Goal: Task Accomplishment & Management: Manage account settings

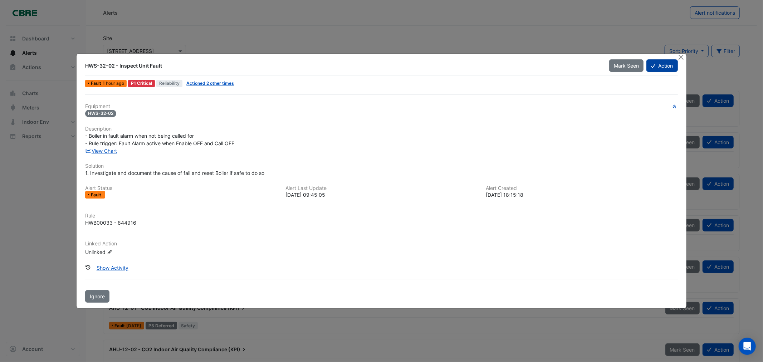
click at [657, 64] on button "Action" at bounding box center [661, 65] width 31 height 13
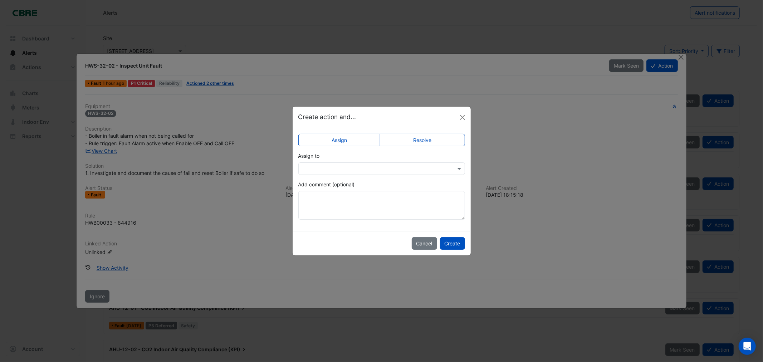
click at [345, 159] on div "Assign to" at bounding box center [381, 163] width 167 height 23
click at [345, 169] on input "text" at bounding box center [374, 169] width 144 height 8
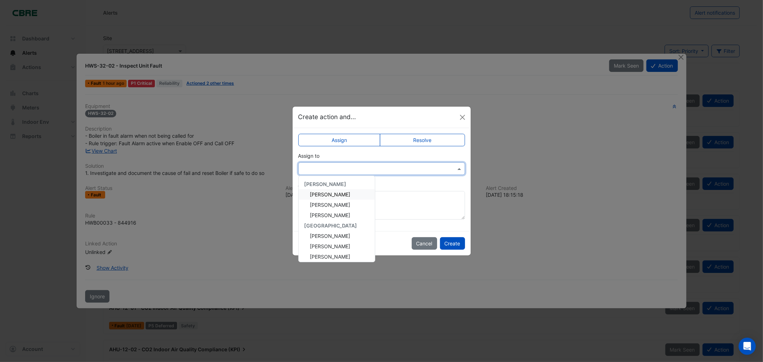
click at [541, 139] on ngb-modal-window "Create action and... Assign Resolve Assign to [PERSON_NAME] [PERSON_NAME] [PERS…" at bounding box center [381, 181] width 763 height 362
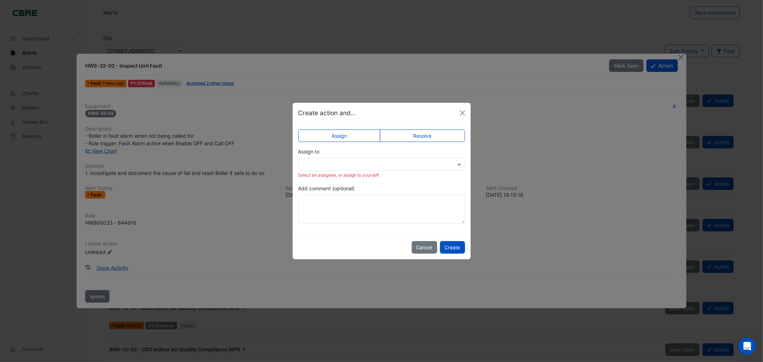
click at [440, 141] on label "Resolve" at bounding box center [422, 135] width 85 height 13
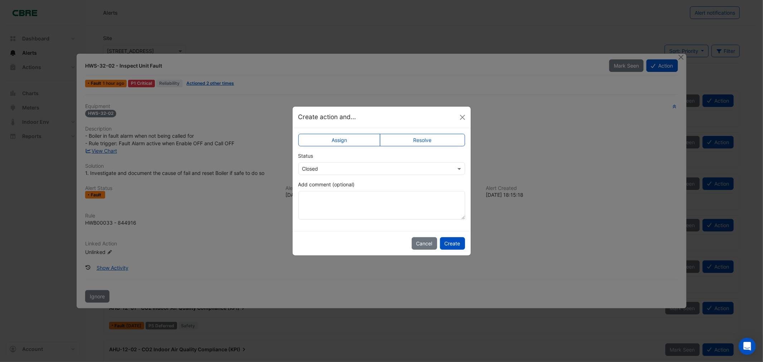
click at [351, 165] on input "text" at bounding box center [374, 169] width 144 height 8
click at [633, 118] on ngb-modal-window "Create action and... Assign Resolve Status × Closed Closed Not Doing Add commen…" at bounding box center [381, 181] width 763 height 362
click at [684, 54] on ngb-modal-window "Create action and... Assign Resolve Status × Closed Add comment (optional) Canc…" at bounding box center [381, 181] width 763 height 362
click at [416, 243] on button "Cancel" at bounding box center [423, 243] width 25 height 13
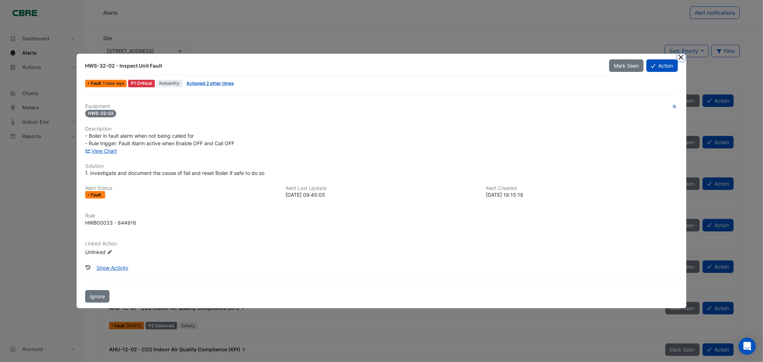
click at [682, 58] on button "Close" at bounding box center [681, 58] width 8 height 8
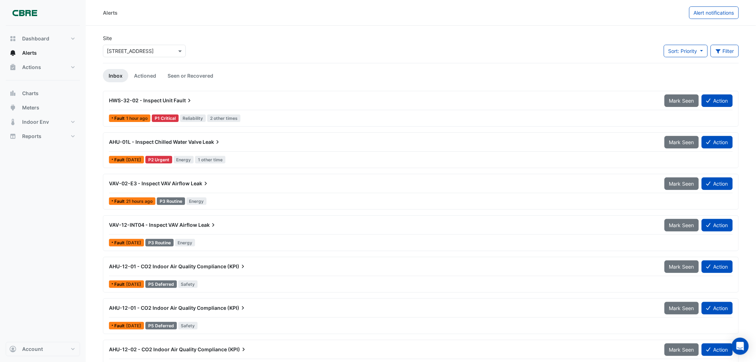
click at [183, 101] on span "Fault" at bounding box center [183, 100] width 19 height 7
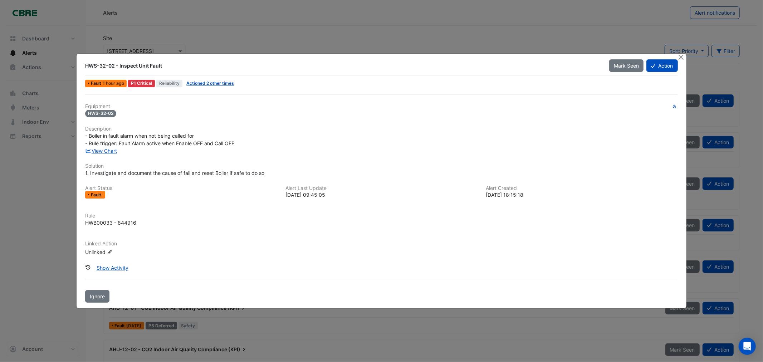
click at [134, 126] on h6 "Description" at bounding box center [381, 129] width 592 height 6
click at [662, 67] on button "Action" at bounding box center [661, 65] width 31 height 13
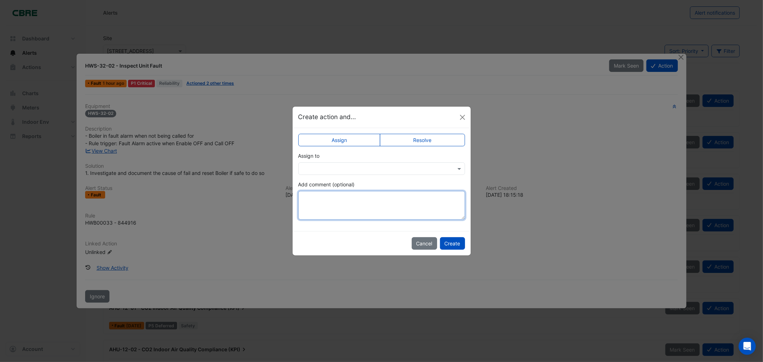
click at [341, 195] on textarea "Add comment (optional)" at bounding box center [381, 205] width 167 height 29
type textarea "**********"
click at [457, 243] on button "Create" at bounding box center [452, 243] width 25 height 13
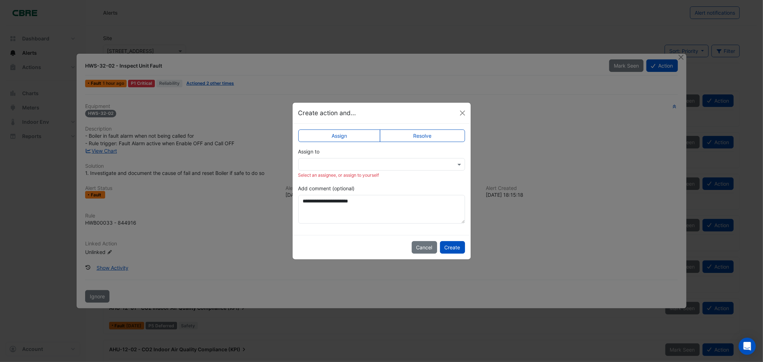
click at [392, 156] on div "Assign to Select an assignee, or assign to yourself" at bounding box center [381, 163] width 167 height 31
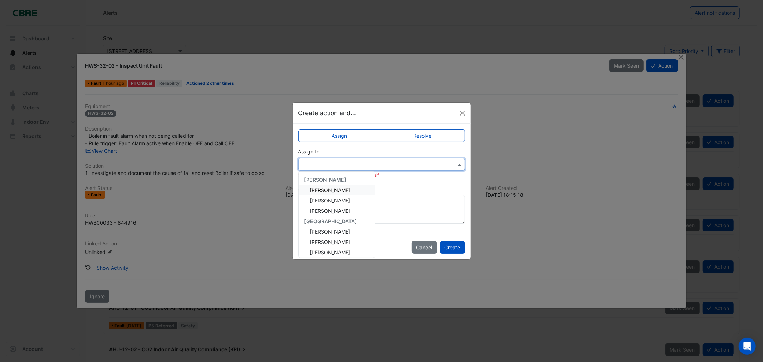
click at [389, 161] on input "text" at bounding box center [374, 165] width 144 height 8
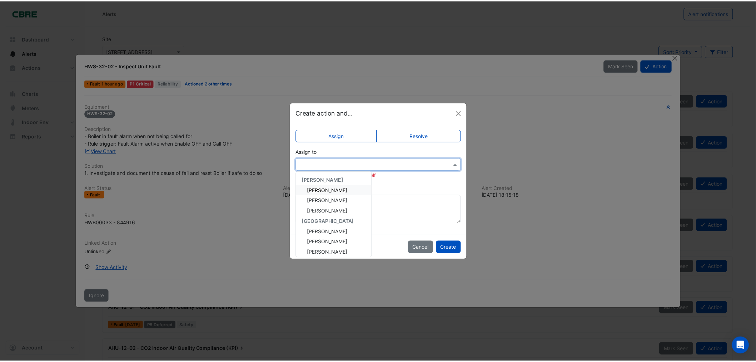
scroll to position [40, 0]
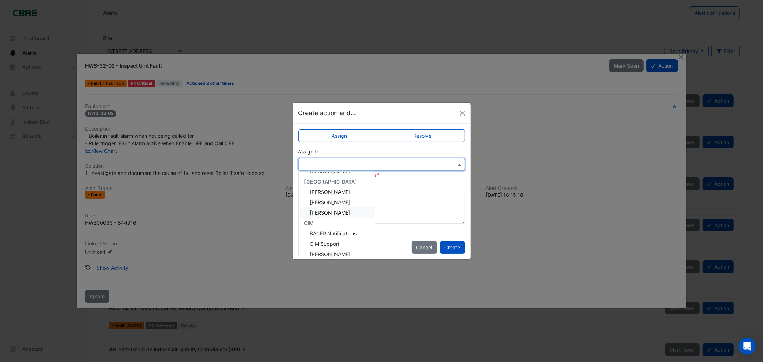
click at [340, 213] on span "[PERSON_NAME]" at bounding box center [330, 212] width 40 height 6
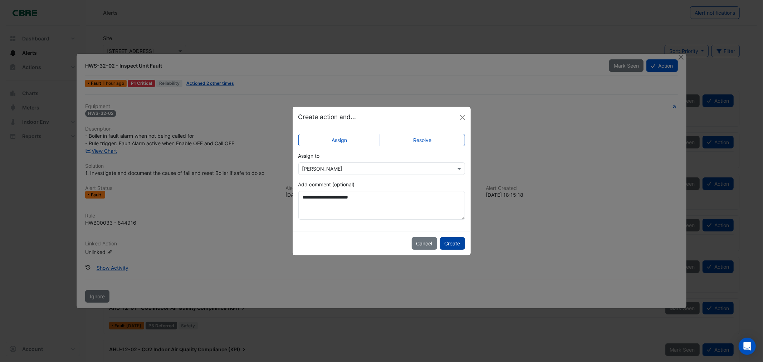
click at [451, 241] on button "Create" at bounding box center [452, 243] width 25 height 13
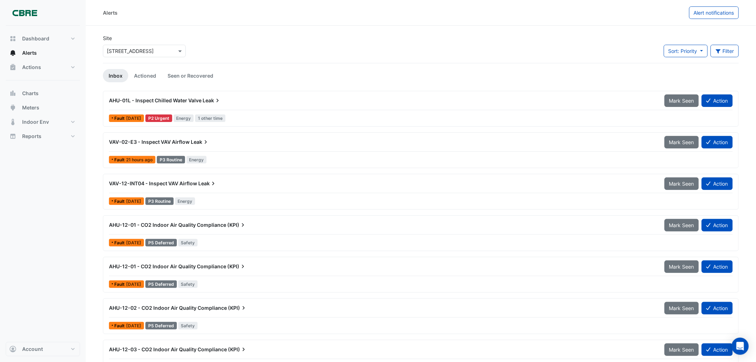
click at [115, 69] on link "Inbox" at bounding box center [115, 75] width 25 height 13
click at [190, 99] on span "AHU-01L - Inspect Chilled Water Valve" at bounding box center [155, 100] width 93 height 6
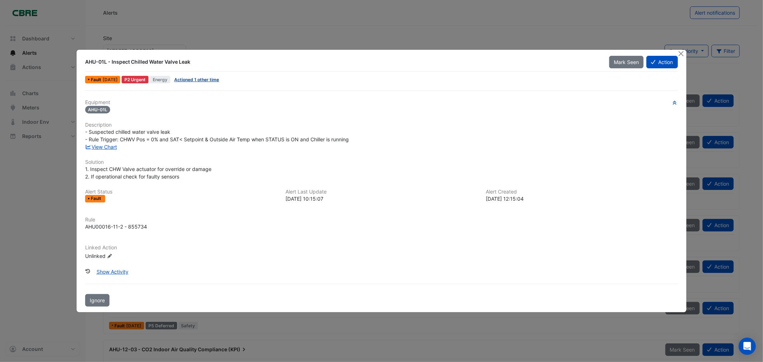
click at [203, 78] on link "Actioned 1 other time" at bounding box center [196, 79] width 45 height 5
drag, startPoint x: 193, startPoint y: 60, endPoint x: 179, endPoint y: 58, distance: 14.0
click at [183, 59] on div "AHU-01L - Inspect Chilled Water Valve Leak" at bounding box center [342, 61] width 515 height 7
click at [192, 58] on div "AHU-01L - Inspect Chilled Water Valve Leak" at bounding box center [342, 61] width 515 height 7
drag, startPoint x: 192, startPoint y: 58, endPoint x: 80, endPoint y: 60, distance: 111.9
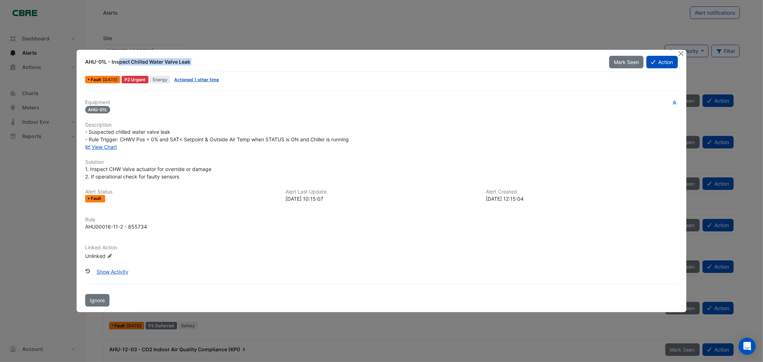
click at [81, 60] on div "AHU-01L - Inspect Chilled Water Valve Leak" at bounding box center [343, 61] width 524 height 13
click at [681, 52] on button "Close" at bounding box center [681, 54] width 8 height 8
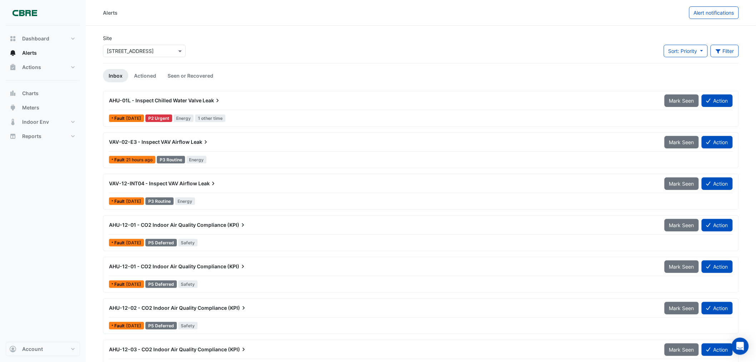
click at [107, 77] on link "Inbox" at bounding box center [115, 75] width 25 height 13
click at [116, 76] on link "Inbox" at bounding box center [115, 75] width 25 height 13
click at [144, 75] on link "Actioned" at bounding box center [145, 75] width 34 height 13
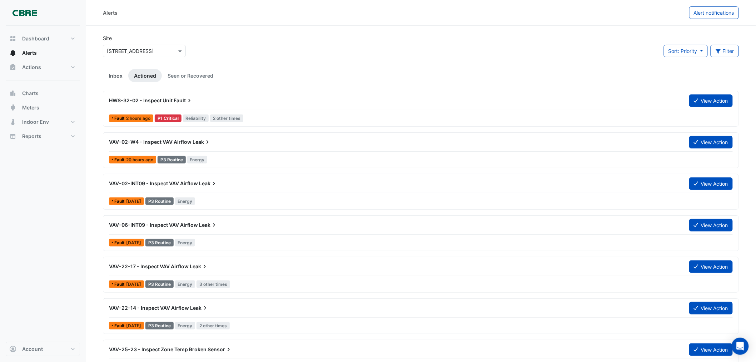
click at [116, 73] on link "Inbox" at bounding box center [115, 75] width 25 height 13
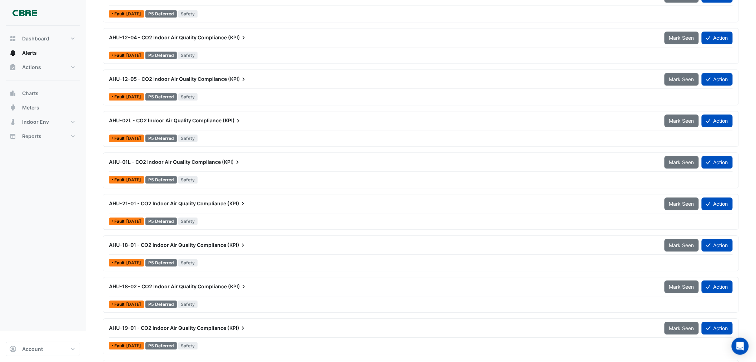
scroll to position [642, 0]
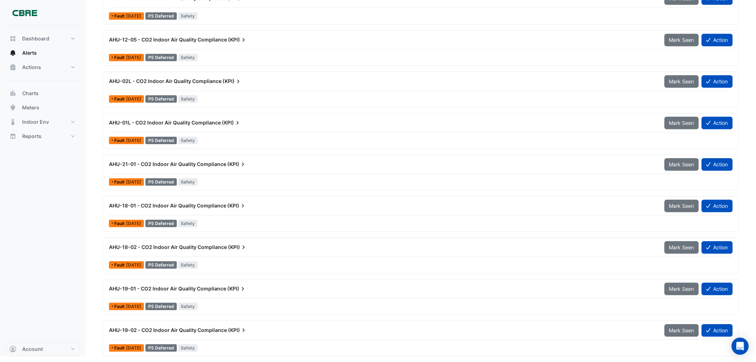
click at [221, 329] on span "AHU-19-02 - CO2 Indoor Air Quality Compliance" at bounding box center [168, 330] width 118 height 6
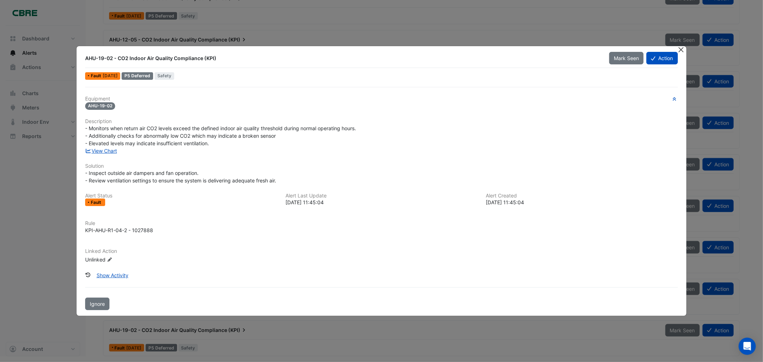
click at [680, 48] on button "Close" at bounding box center [681, 50] width 8 height 8
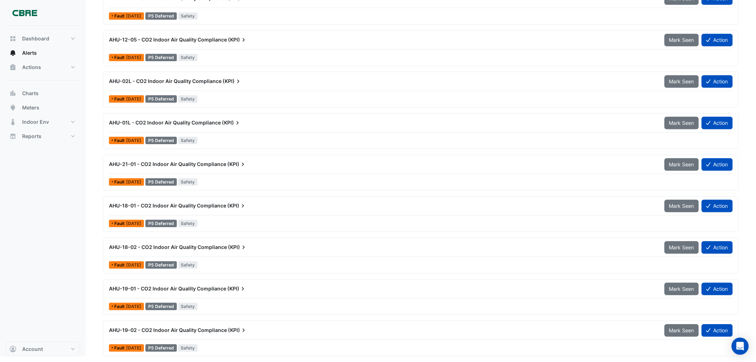
click at [224, 331] on span "AHU-19-02 - CO2 Indoor Air Quality Compliance" at bounding box center [168, 330] width 118 height 6
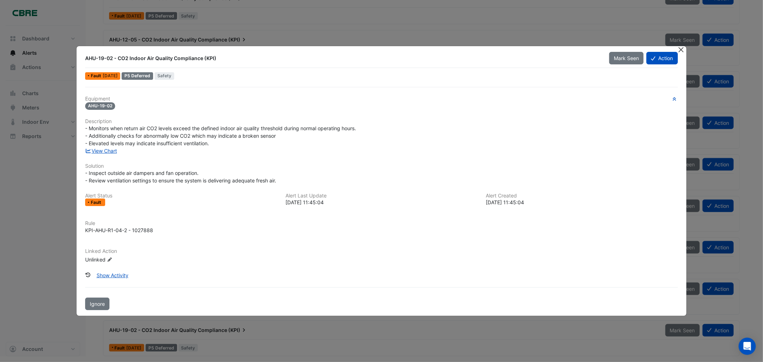
click at [681, 48] on button "Close" at bounding box center [681, 50] width 8 height 8
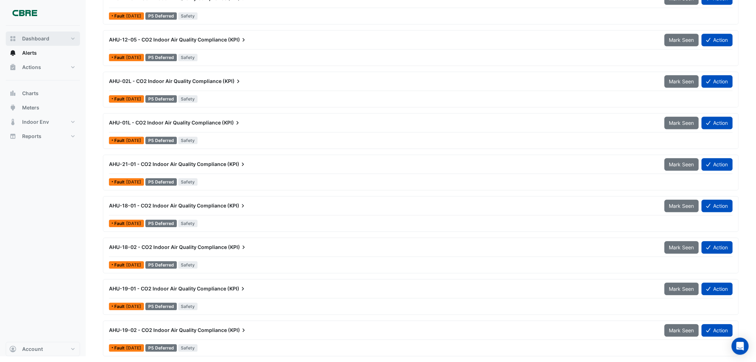
click at [32, 39] on span "Dashboard" at bounding box center [35, 38] width 27 height 7
select select "***"
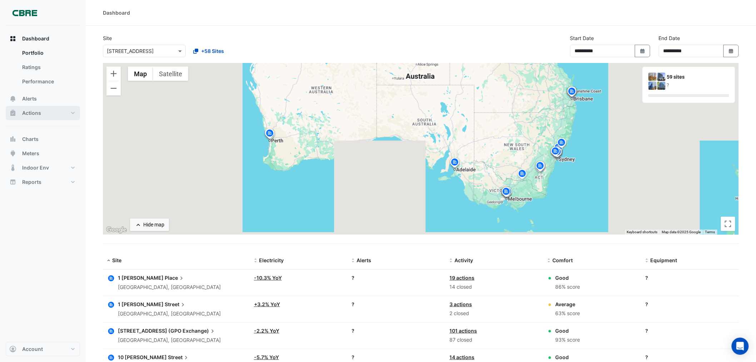
click at [32, 112] on span "Actions" at bounding box center [31, 112] width 19 height 7
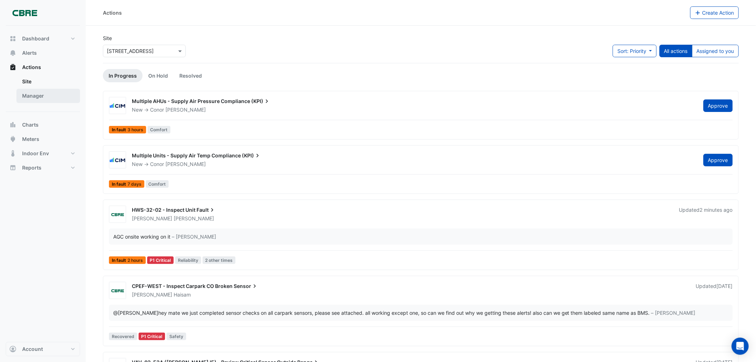
click at [33, 99] on link "Manager" at bounding box center [48, 96] width 64 height 14
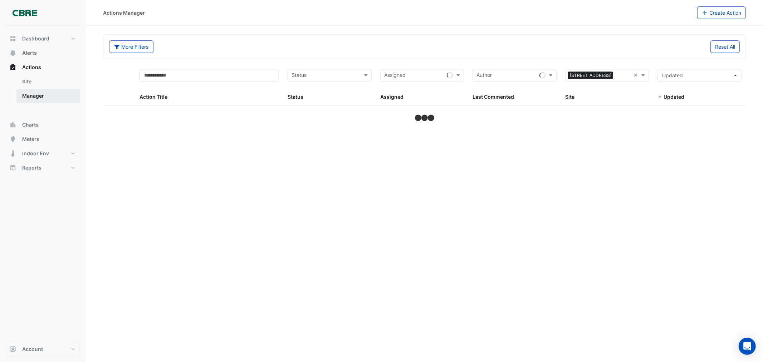
select select "***"
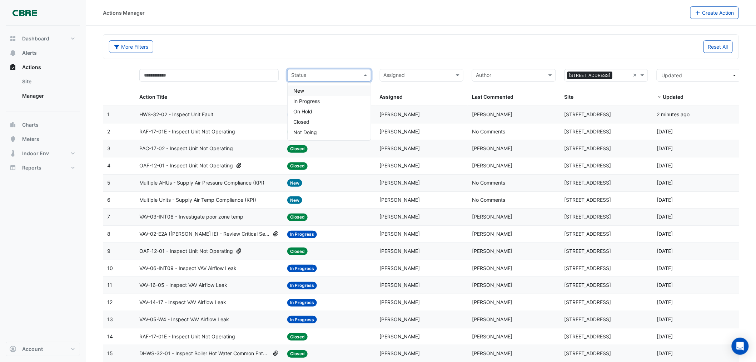
click at [337, 73] on input "text" at bounding box center [325, 76] width 68 height 8
click at [305, 87] on div "New" at bounding box center [329, 90] width 83 height 10
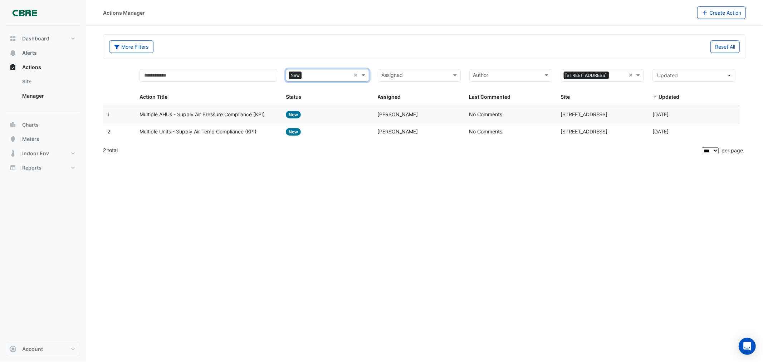
click at [197, 113] on span "Multiple AHUs - Supply Air Pressure Compliance (KPI)" at bounding box center [201, 114] width 125 height 8
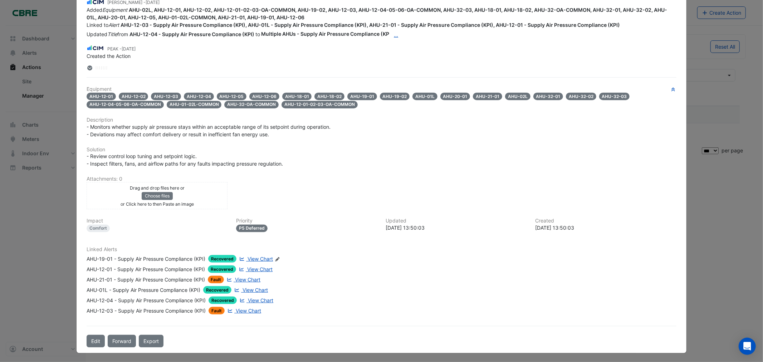
scroll to position [121, 0]
click at [177, 275] on div "AHU-21-01 - Supply Air Pressure Compliance (KPI)" at bounding box center [146, 279] width 118 height 8
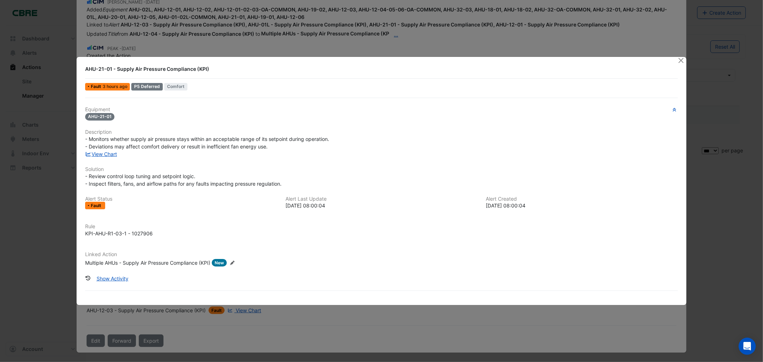
scroll to position [103, 0]
click at [681, 58] on button "Close" at bounding box center [681, 61] width 8 height 8
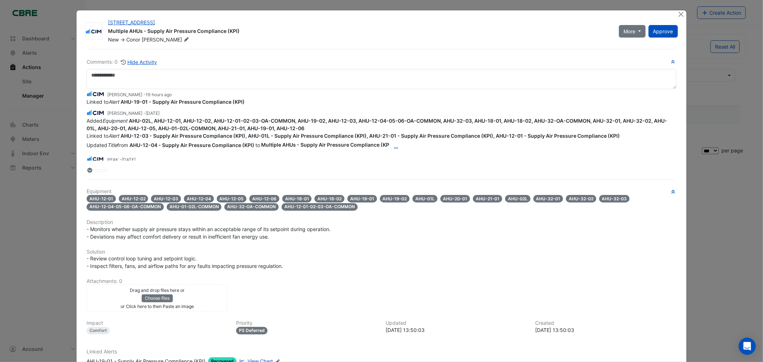
scroll to position [0, 0]
click at [626, 28] on span "More" at bounding box center [629, 32] width 12 height 8
click at [626, 56] on button "On Hold" at bounding box center [644, 57] width 56 height 10
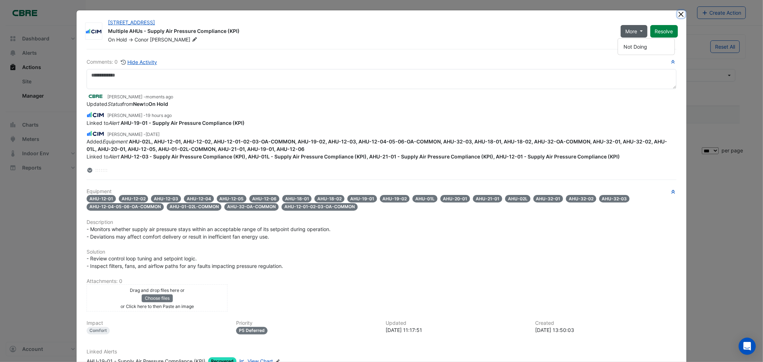
click at [677, 13] on button "Close" at bounding box center [681, 14] width 8 height 8
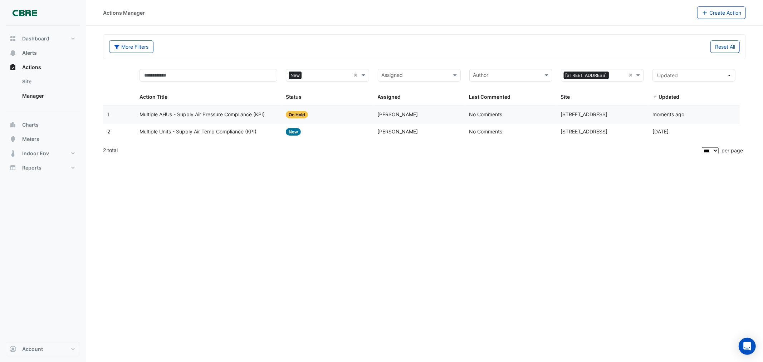
click at [198, 134] on span "Multiple Units - Supply Air Temp Compliance (KPI)" at bounding box center [197, 132] width 117 height 8
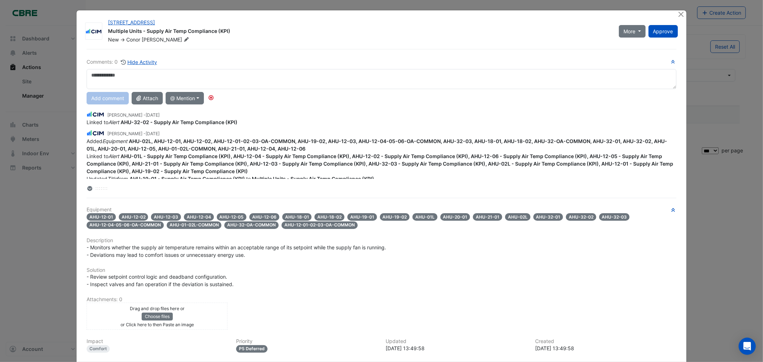
click at [272, 77] on textarea at bounding box center [381, 79] width 589 height 20
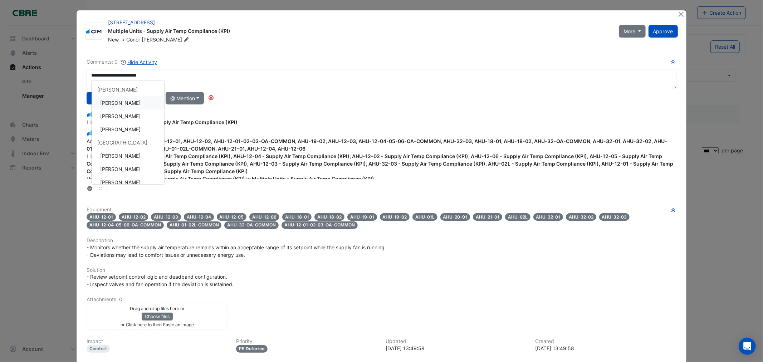
click at [112, 103] on div "**********" at bounding box center [381, 125] width 589 height 134
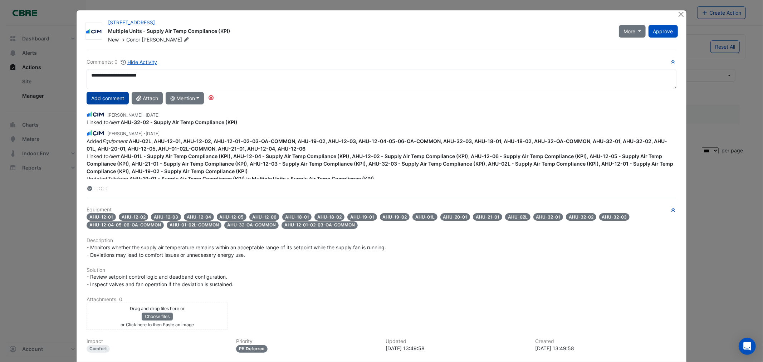
type textarea "**********"
click at [103, 103] on button "Add comment" at bounding box center [108, 98] width 42 height 13
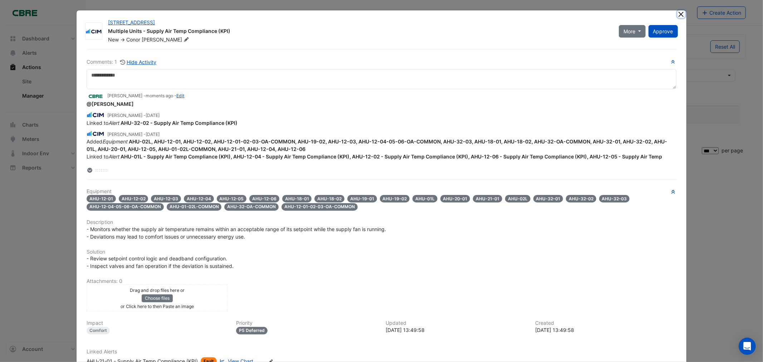
click at [678, 16] on button "Close" at bounding box center [681, 14] width 8 height 8
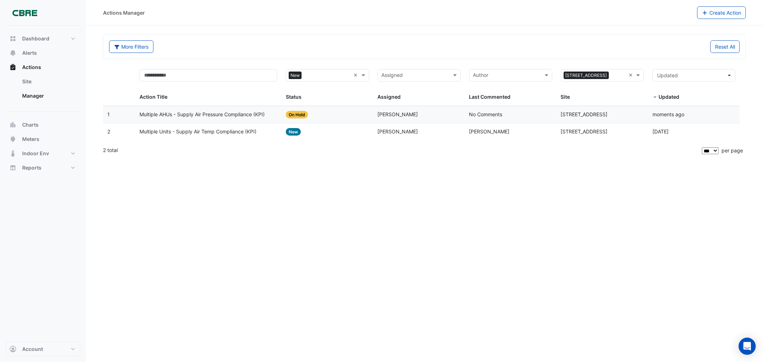
click at [287, 131] on span "New" at bounding box center [293, 132] width 15 height 8
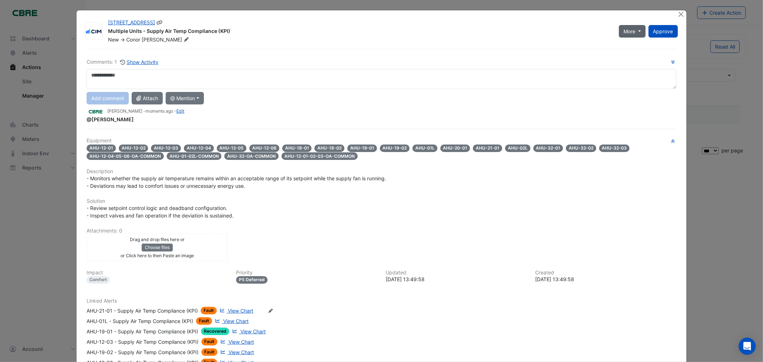
click at [633, 25] on button "More" at bounding box center [631, 31] width 27 height 13
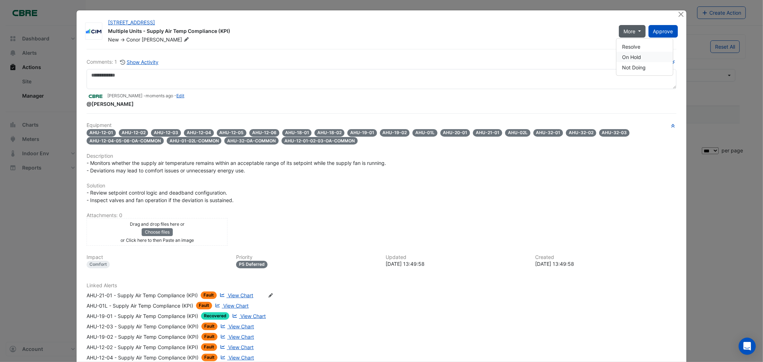
click at [628, 56] on button "On Hold" at bounding box center [644, 57] width 56 height 10
click at [677, 13] on button "Close" at bounding box center [681, 14] width 8 height 8
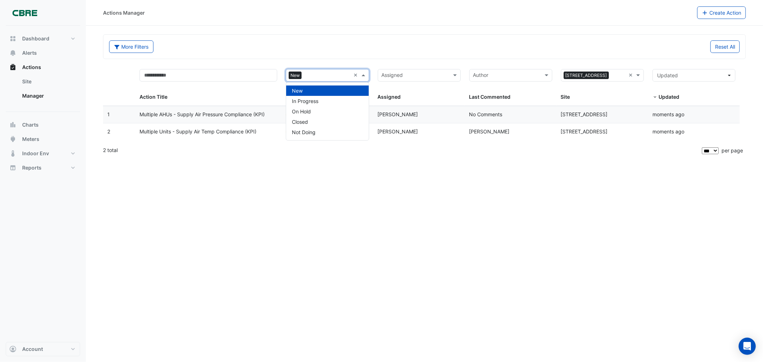
click at [322, 70] on div "× New" at bounding box center [318, 75] width 64 height 11
click at [309, 96] on div "In Progress" at bounding box center [327, 101] width 82 height 10
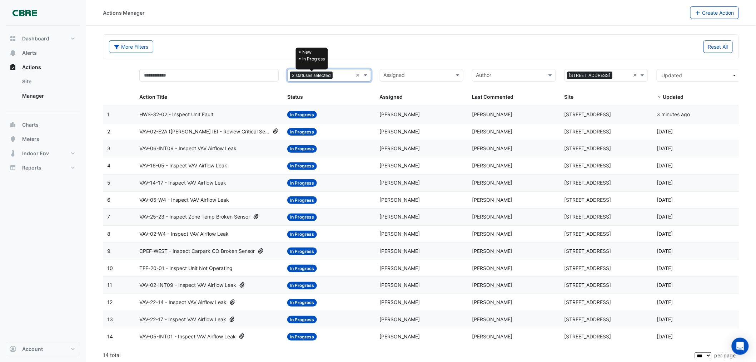
click at [315, 75] on span "2 statuses selected" at bounding box center [311, 75] width 43 height 8
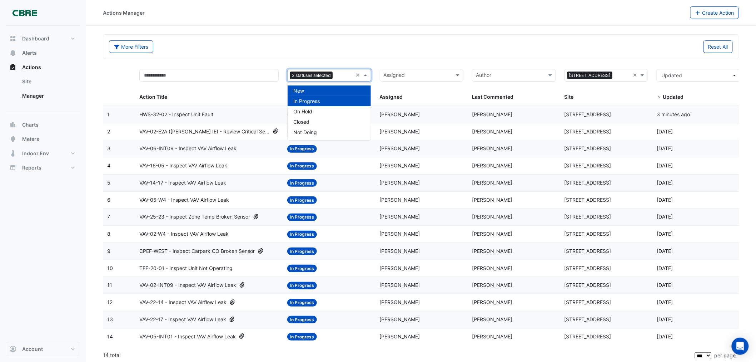
click at [306, 91] on div "New" at bounding box center [329, 90] width 83 height 10
click at [465, 27] on section "More Filters Reset All × In Progress × Assigned × [STREET_ADDRESS] × Action Tit…" at bounding box center [421, 195] width 671 height 338
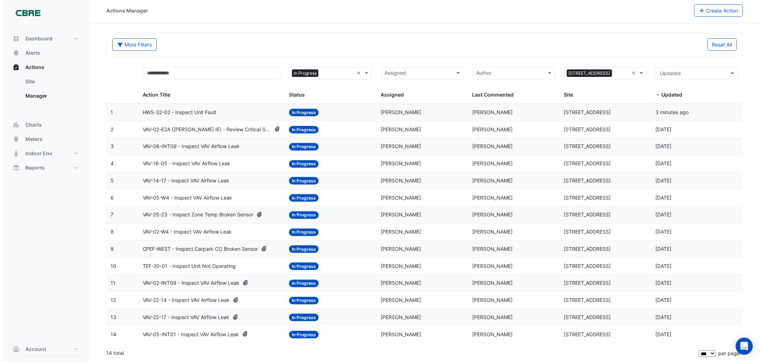
scroll to position [5, 0]
click at [198, 334] on span "VAV-05-INT01 - Inspect VAV Airflow Leak" at bounding box center [187, 334] width 97 height 8
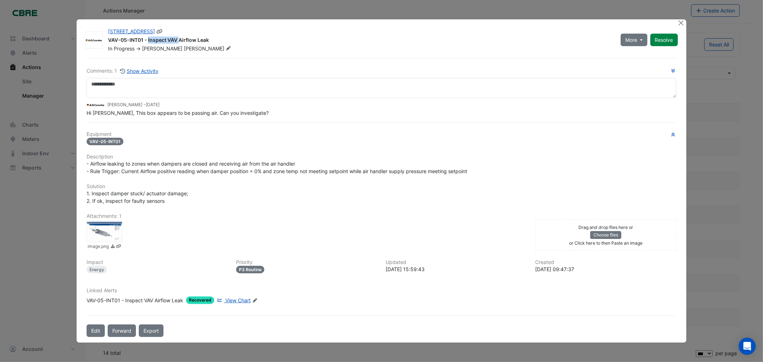
drag, startPoint x: 142, startPoint y: 31, endPoint x: 108, endPoint y: 41, distance: 35.9
click at [108, 41] on div "VAV-05-INT01 - Inspect VAV Airflow Leak" at bounding box center [360, 40] width 504 height 9
copy div "VAV-05-INT01"
click at [681, 21] on button "Close" at bounding box center [681, 23] width 8 height 8
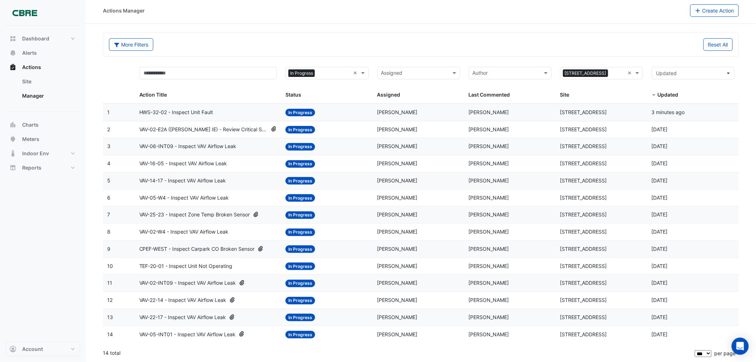
click at [189, 110] on span "HWS-32-02 - Inspect Unit Fault" at bounding box center [176, 112] width 74 height 8
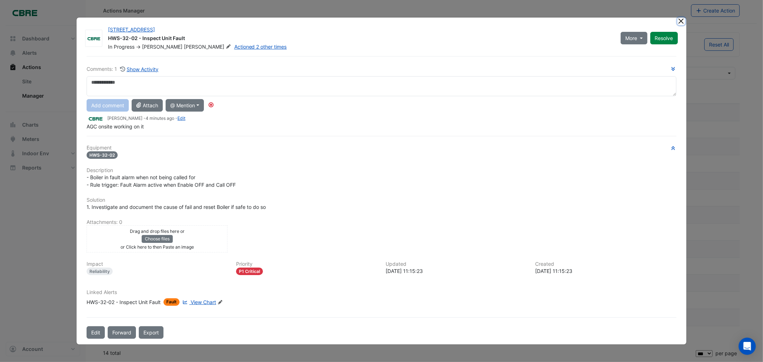
click at [681, 20] on button "Close" at bounding box center [681, 22] width 8 height 8
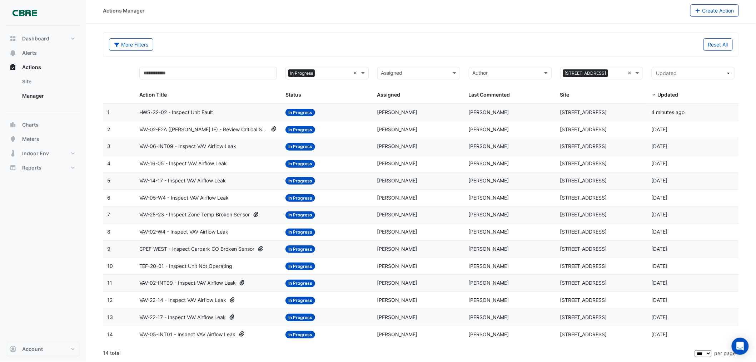
click at [185, 145] on span "VAV-06-INT09 - Inspect VAV Airflow Leak" at bounding box center [187, 146] width 97 height 8
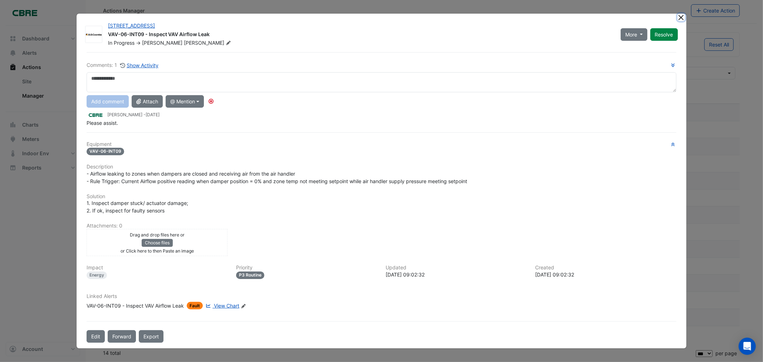
click at [678, 17] on button "Close" at bounding box center [681, 18] width 8 height 8
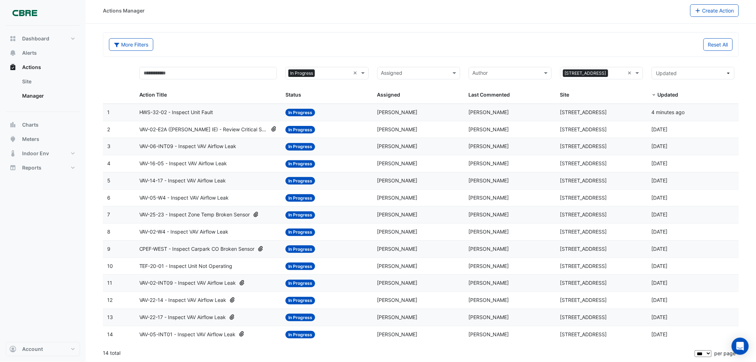
click at [189, 335] on span "VAV-05-INT01 - Inspect VAV Airflow Leak" at bounding box center [187, 334] width 97 height 8
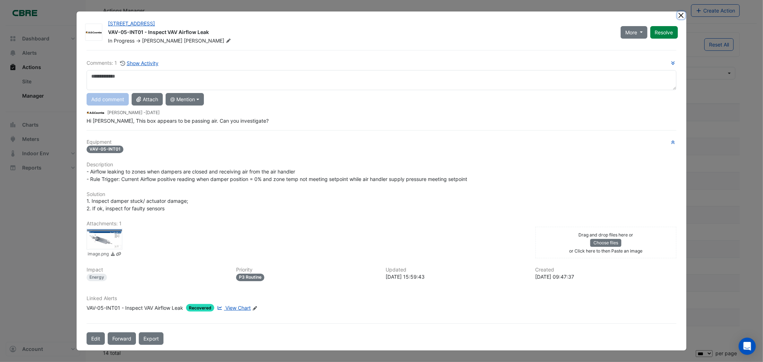
click at [677, 16] on button "Close" at bounding box center [681, 15] width 8 height 8
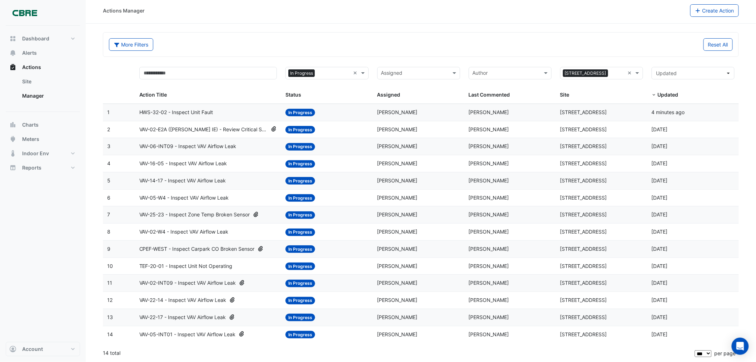
click at [158, 315] on span "VAV-22-17 - Inspect VAV Airflow Leak" at bounding box center [182, 317] width 87 height 8
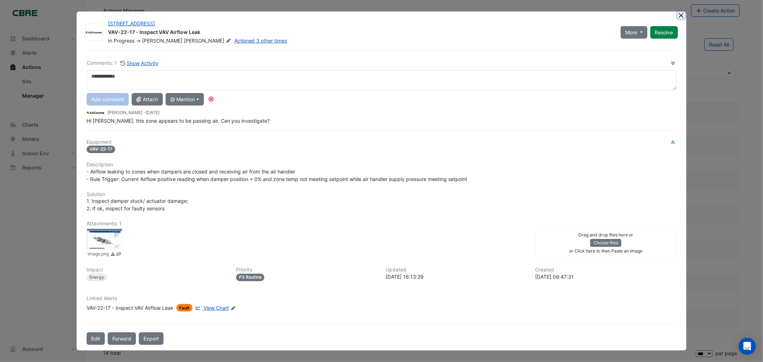
click at [681, 15] on button "Close" at bounding box center [681, 15] width 8 height 8
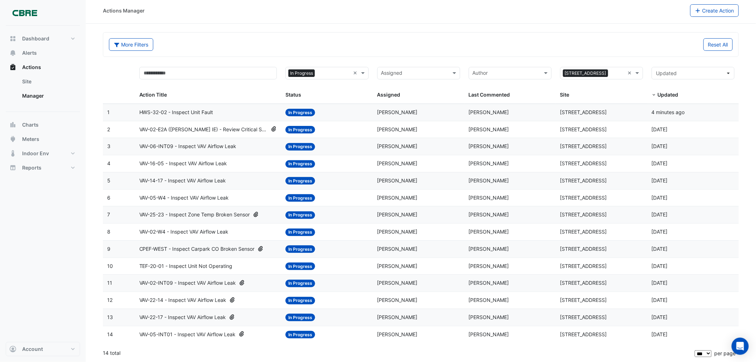
click at [237, 127] on span "VAV-02-E2A ([PERSON_NAME] IE) - Review Critical Sensor Outside Range" at bounding box center [203, 129] width 129 height 8
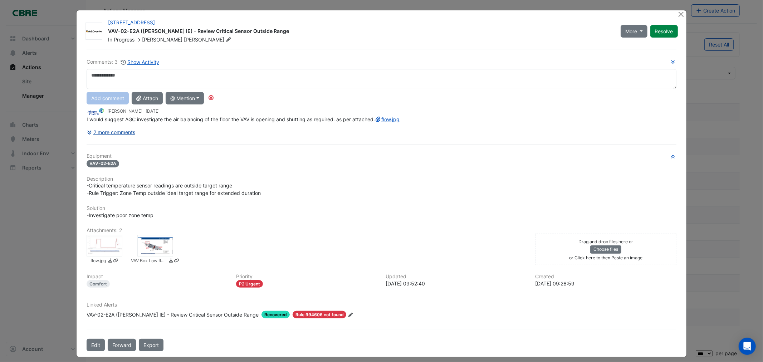
click at [109, 138] on button "2 more comments" at bounding box center [111, 132] width 49 height 13
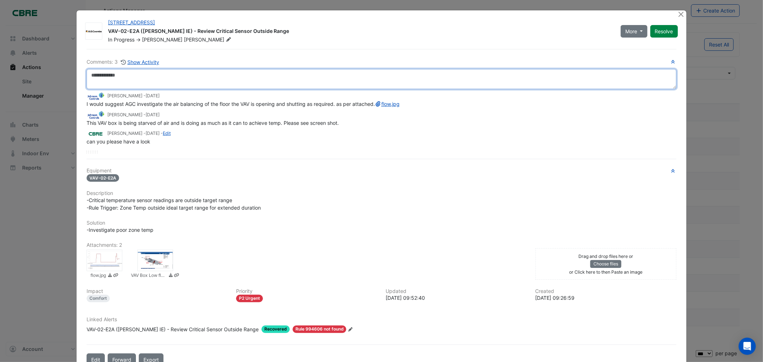
click at [154, 86] on textarea at bounding box center [381, 79] width 589 height 20
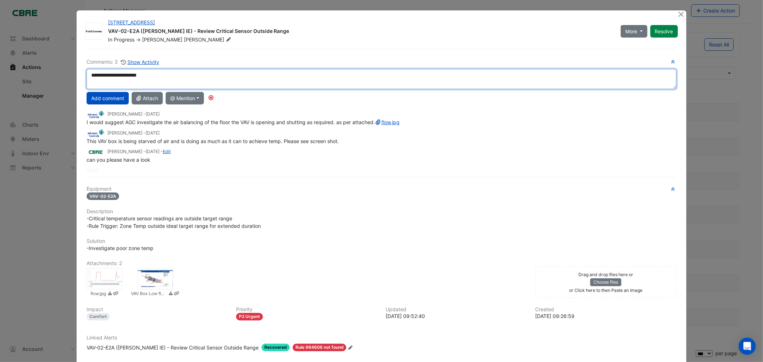
click at [133, 100] on div "**********" at bounding box center [381, 114] width 589 height 113
type textarea "**********"
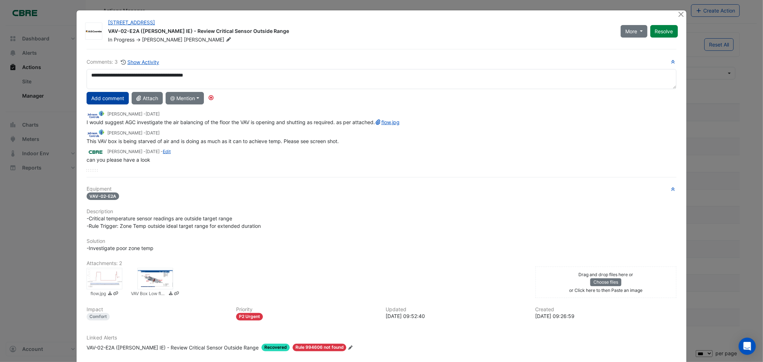
click at [104, 98] on button "Add comment" at bounding box center [108, 98] width 42 height 13
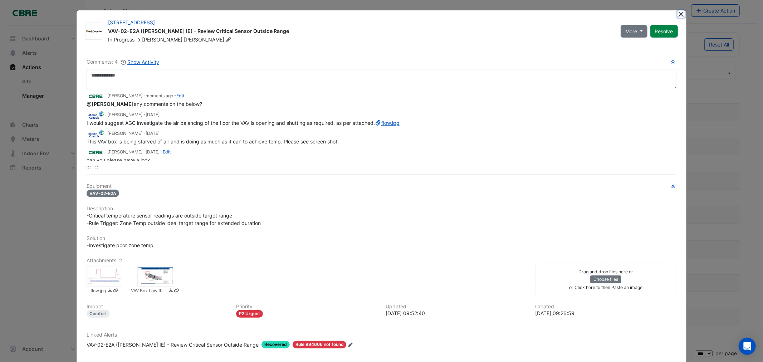
click at [677, 14] on button "Close" at bounding box center [681, 14] width 8 height 8
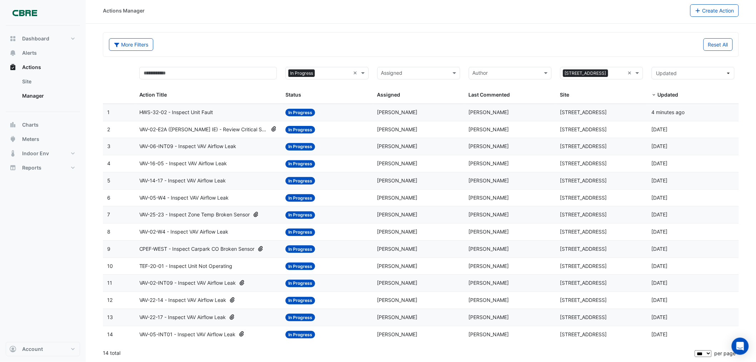
click at [229, 247] on span "CPEF-WEST - Inspect Carpark CO Broken Sensor" at bounding box center [196, 249] width 115 height 8
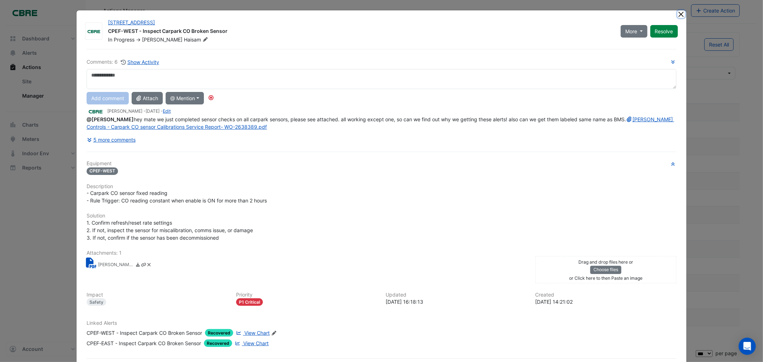
click at [678, 15] on button "Close" at bounding box center [681, 14] width 8 height 8
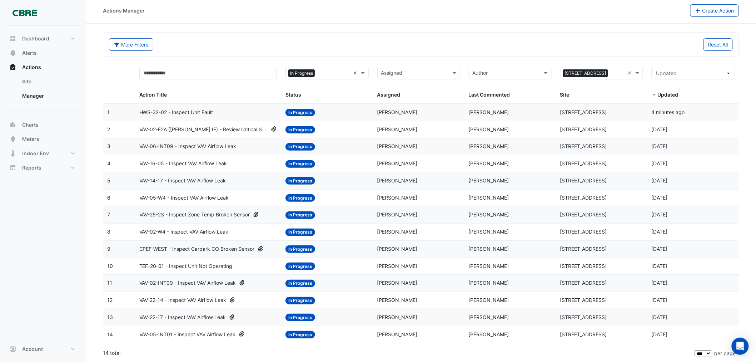
click at [196, 144] on span "VAV-06-INT09 - Inspect VAV Airflow Leak" at bounding box center [187, 146] width 97 height 8
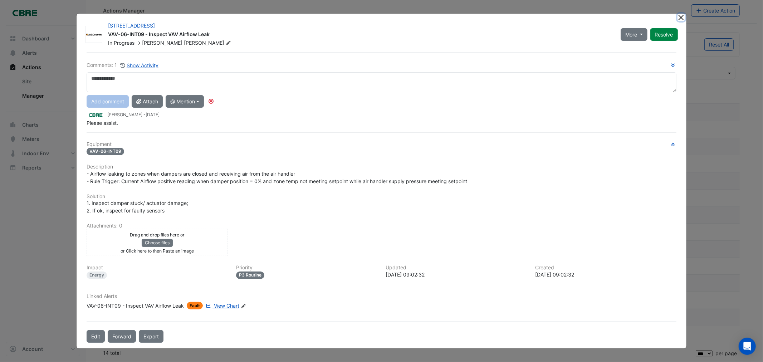
click at [682, 18] on button "Close" at bounding box center [681, 18] width 8 height 8
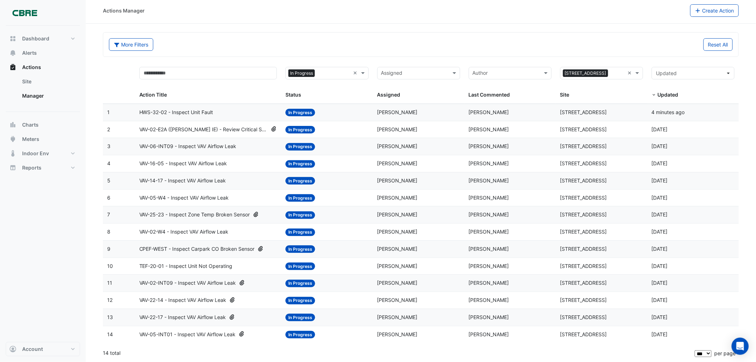
click at [229, 213] on span "VAV-25-23 - Inspect Zone Temp Broken Sensor" at bounding box center [194, 215] width 111 height 8
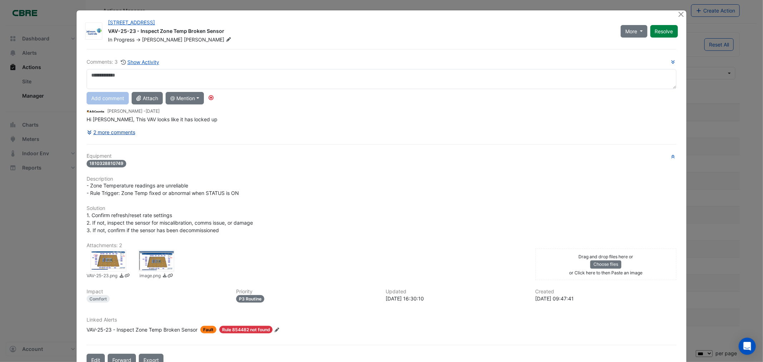
click at [118, 129] on button "2 more comments" at bounding box center [111, 132] width 49 height 13
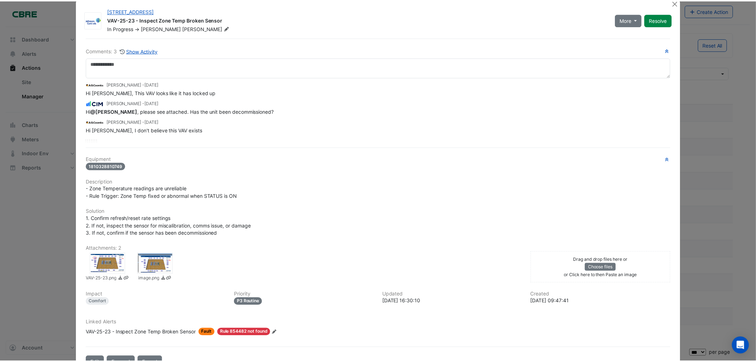
scroll to position [0, 0]
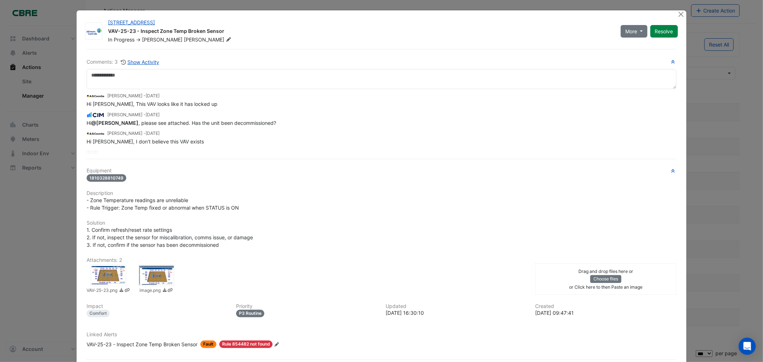
click at [111, 272] on div at bounding box center [108, 275] width 36 height 21
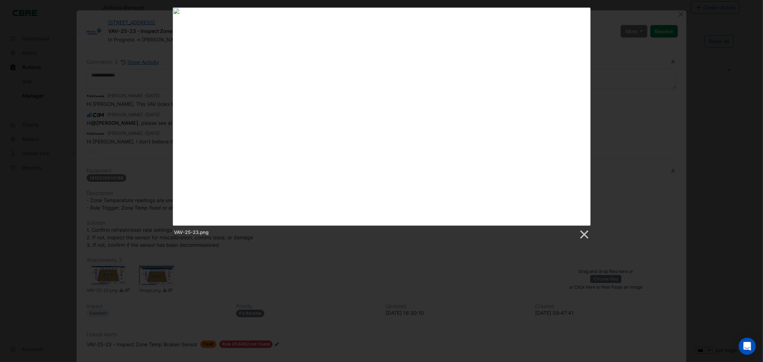
click at [626, 108] on div "VAV-25-23.png" at bounding box center [381, 124] width 763 height 232
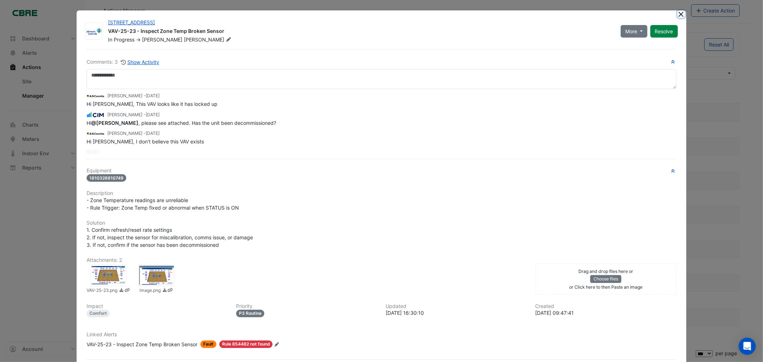
click at [677, 13] on button "Close" at bounding box center [681, 14] width 8 height 8
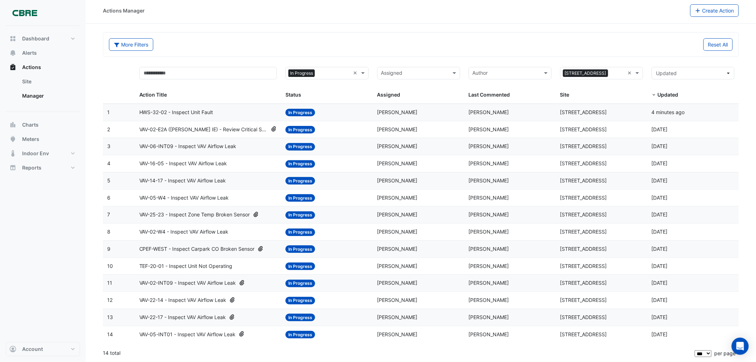
click at [176, 333] on span "VAV-05-INT01 - Inspect VAV Airflow Leak" at bounding box center [187, 334] width 97 height 8
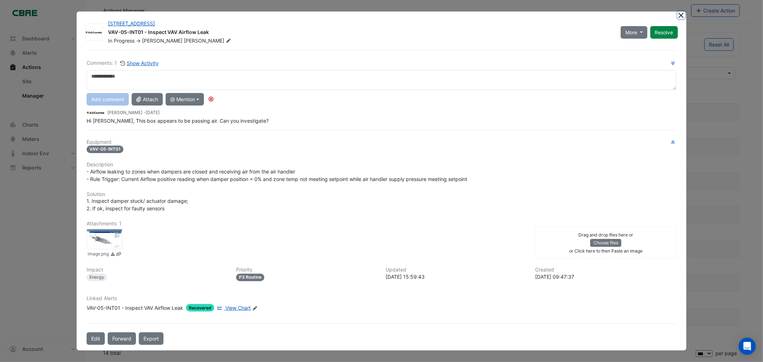
click at [682, 18] on button "Close" at bounding box center [681, 15] width 8 height 8
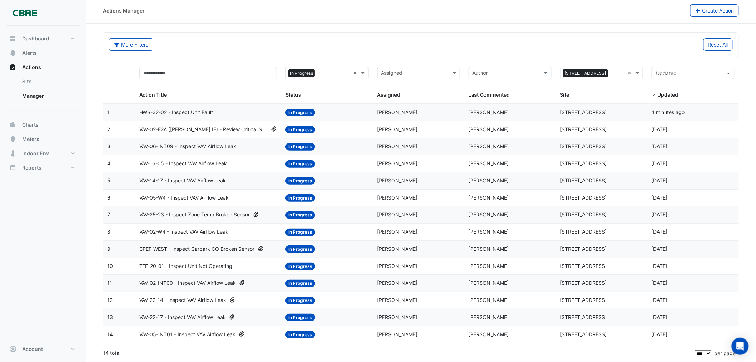
click at [173, 316] on span "VAV-22-17 - Inspect VAV Airflow Leak" at bounding box center [182, 317] width 87 height 8
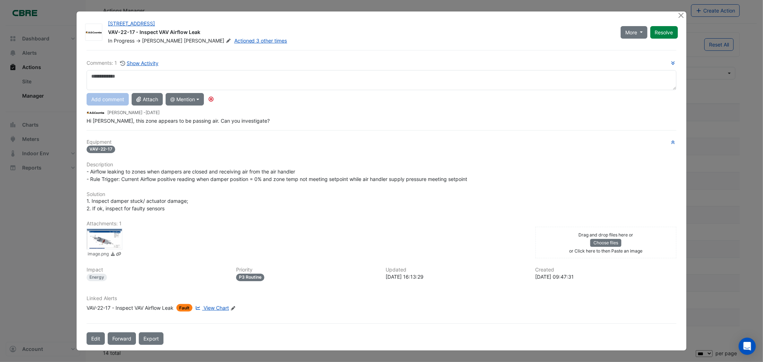
click at [105, 238] on div at bounding box center [105, 238] width 36 height 21
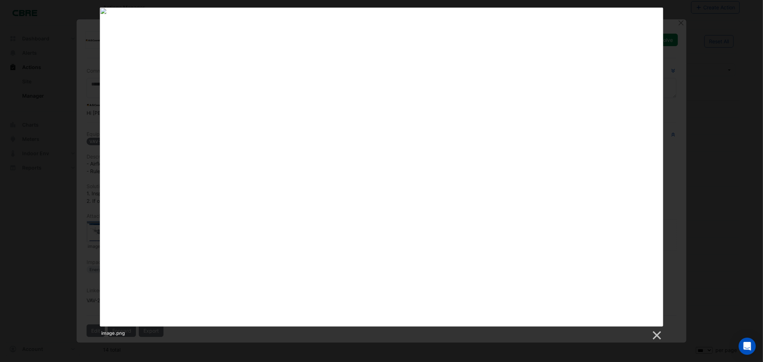
click at [696, 85] on div "image.png" at bounding box center [381, 174] width 763 height 333
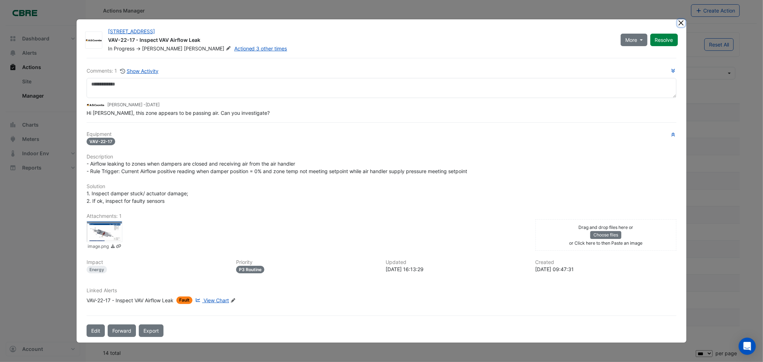
click at [682, 23] on button "Close" at bounding box center [681, 23] width 8 height 8
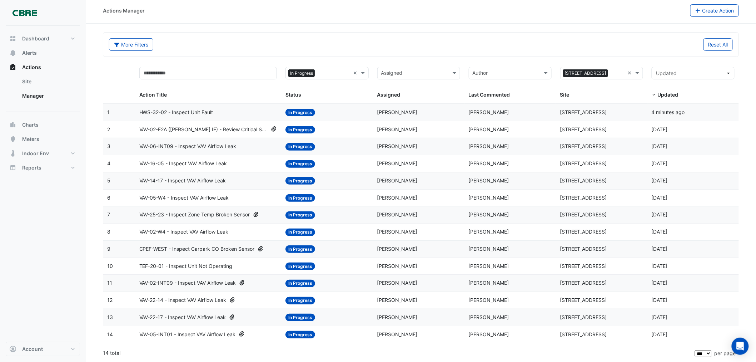
click at [186, 296] on span "VAV-22-14 - Inspect VAV Airflow Leak" at bounding box center [182, 300] width 87 height 8
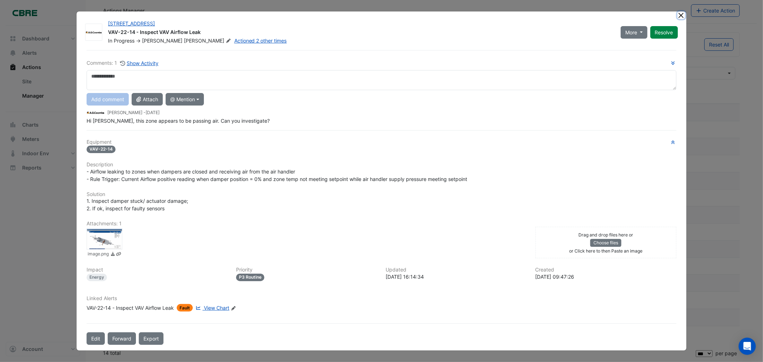
click at [680, 15] on button "Close" at bounding box center [681, 15] width 8 height 8
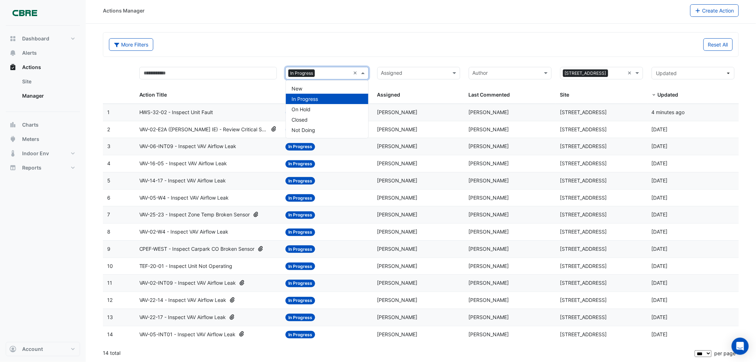
click at [327, 70] on input "text" at bounding box center [334, 74] width 33 height 8
click at [247, 33] on div "More Filters Reset All" at bounding box center [421, 45] width 636 height 24
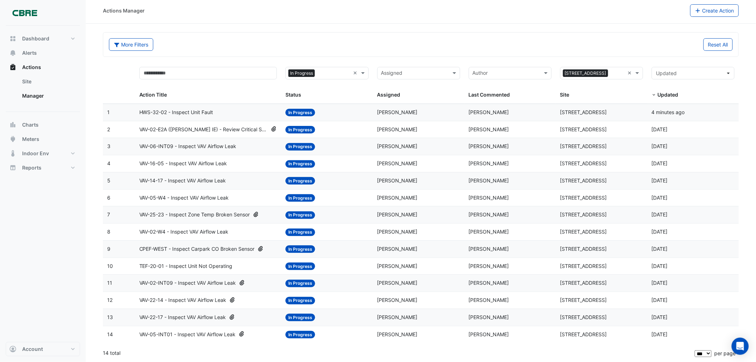
scroll to position [5, 0]
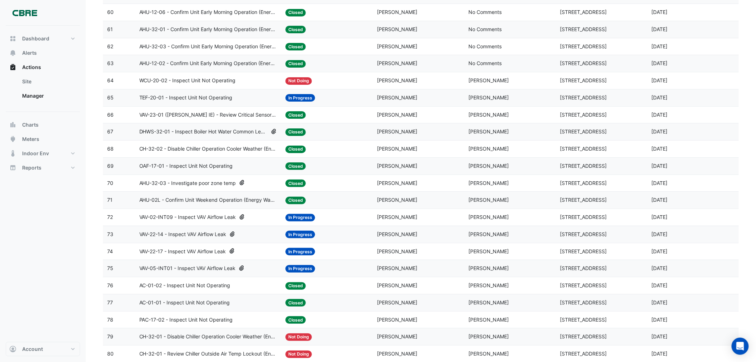
scroll to position [1157, 0]
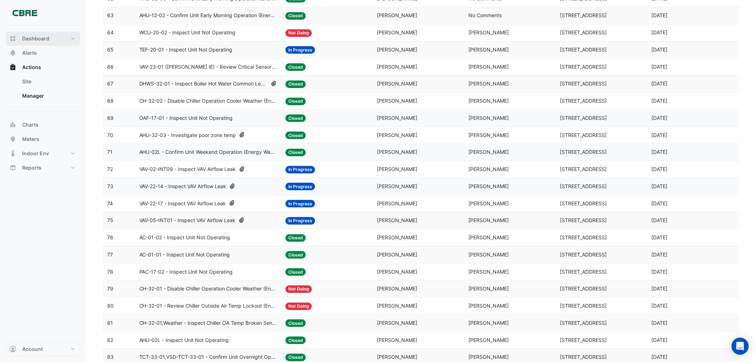
click at [29, 35] on span "Dashboard" at bounding box center [35, 38] width 27 height 7
select select "***"
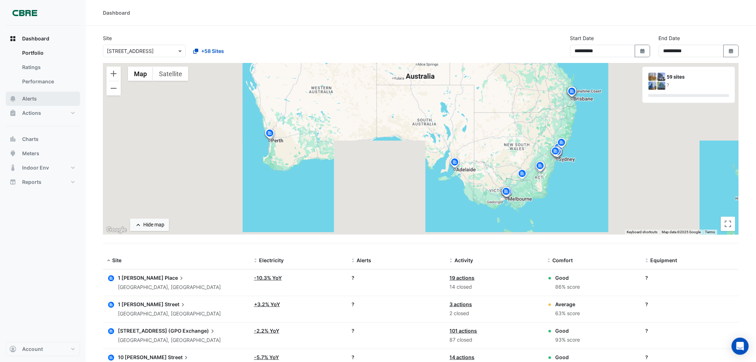
click at [33, 97] on span "Alerts" at bounding box center [29, 98] width 15 height 7
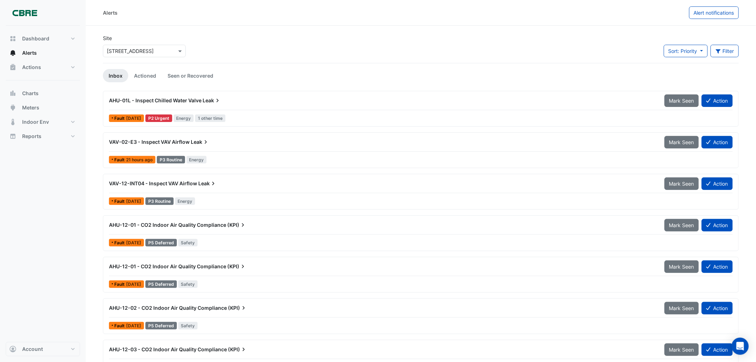
click at [162, 98] on span "AHU-01L - Inspect Chilled Water Valve" at bounding box center [155, 100] width 93 height 6
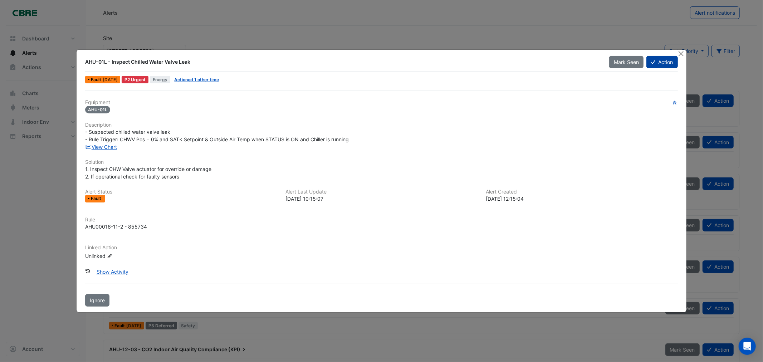
click at [667, 63] on button "Action" at bounding box center [661, 62] width 31 height 13
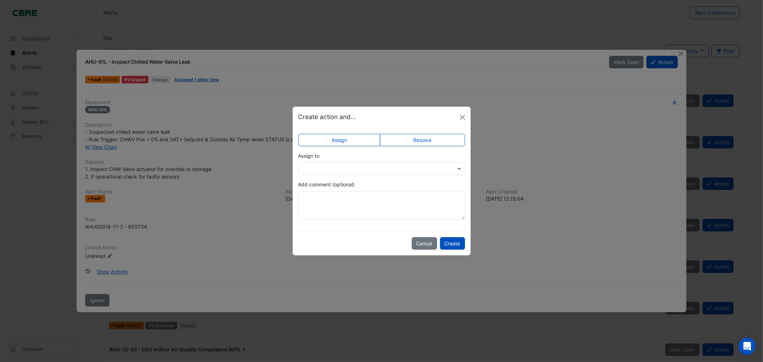
click at [407, 135] on label "Resolve" at bounding box center [422, 140] width 85 height 13
click at [378, 208] on textarea "Add comment (optional)" at bounding box center [381, 205] width 167 height 29
click at [454, 248] on button "Create" at bounding box center [452, 243] width 25 height 13
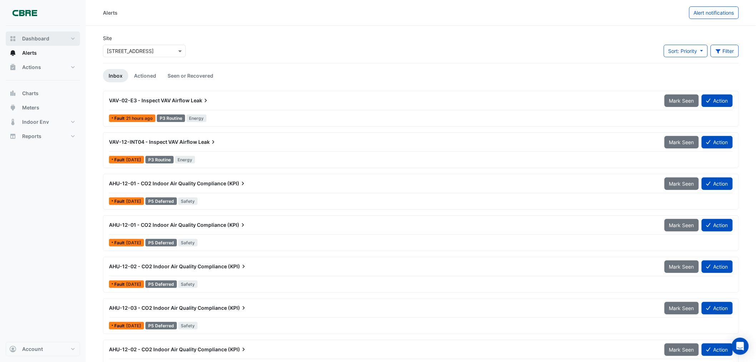
drag, startPoint x: 44, startPoint y: 36, endPoint x: 51, endPoint y: 39, distance: 8.2
click at [44, 36] on span "Dashboard" at bounding box center [35, 38] width 27 height 7
select select "***"
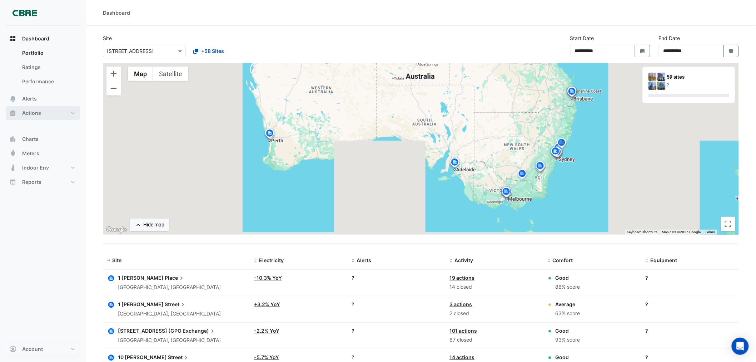
click at [30, 113] on span "Actions" at bounding box center [31, 112] width 19 height 7
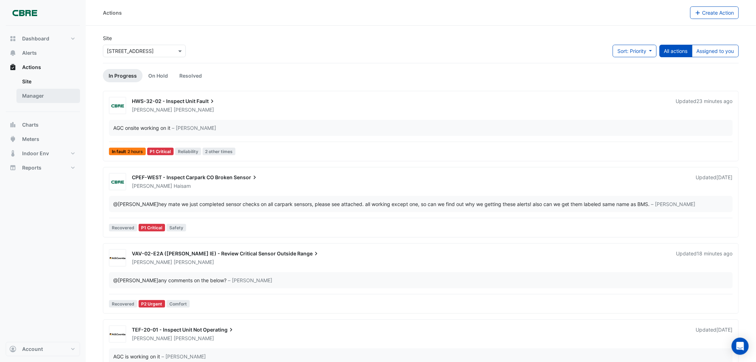
click at [35, 95] on link "Manager" at bounding box center [48, 96] width 64 height 14
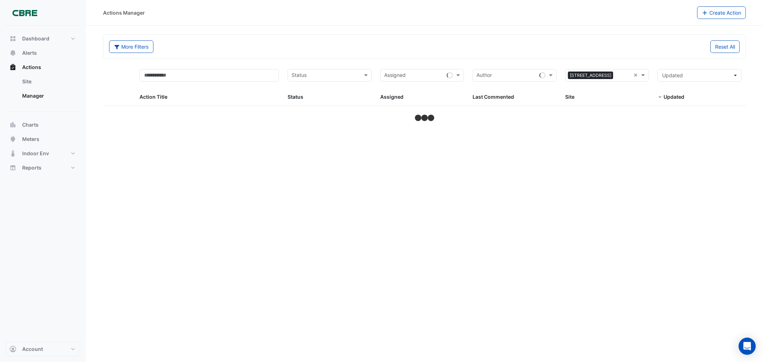
select select "***"
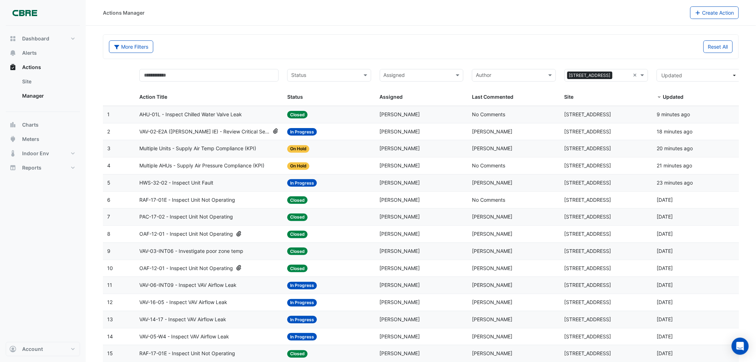
click at [334, 68] on datatable-header-cell "Status Status" at bounding box center [329, 85] width 93 height 41
click at [332, 72] on input "text" at bounding box center [325, 76] width 68 height 8
click at [308, 98] on span "In Progress" at bounding box center [306, 101] width 26 height 6
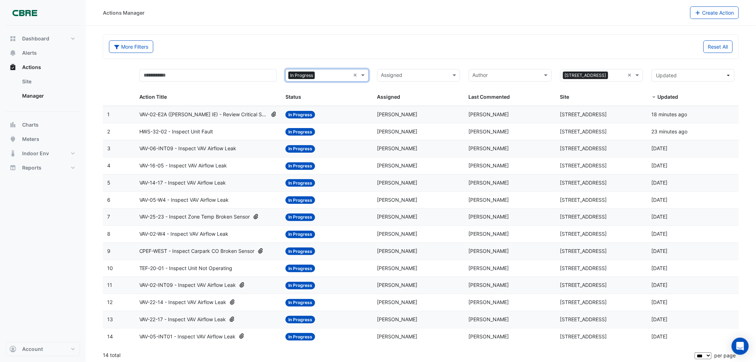
click at [411, 72] on input "text" at bounding box center [414, 76] width 67 height 8
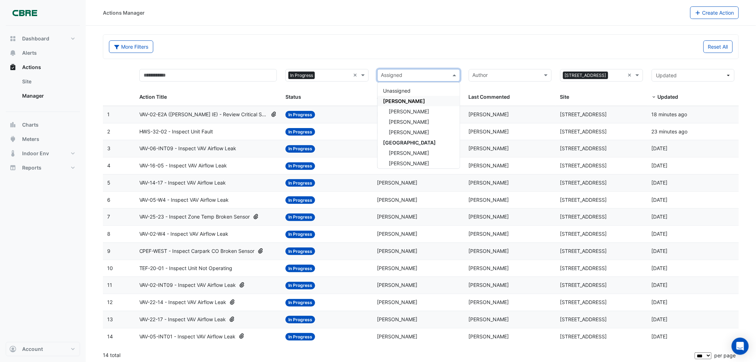
click at [406, 100] on span "[PERSON_NAME]" at bounding box center [405, 101] width 42 height 6
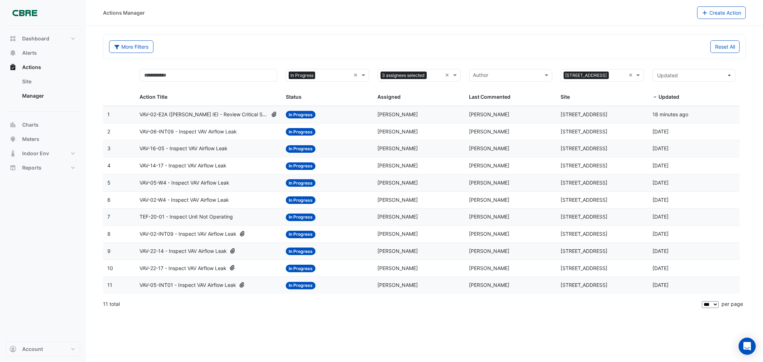
click at [189, 218] on span "TEF-20-01 - Inspect Unit Not Operating" at bounding box center [185, 217] width 93 height 8
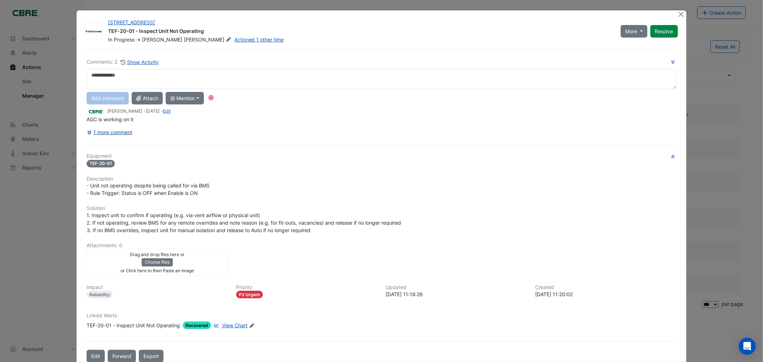
click at [117, 130] on button "1 more comment" at bounding box center [110, 132] width 46 height 13
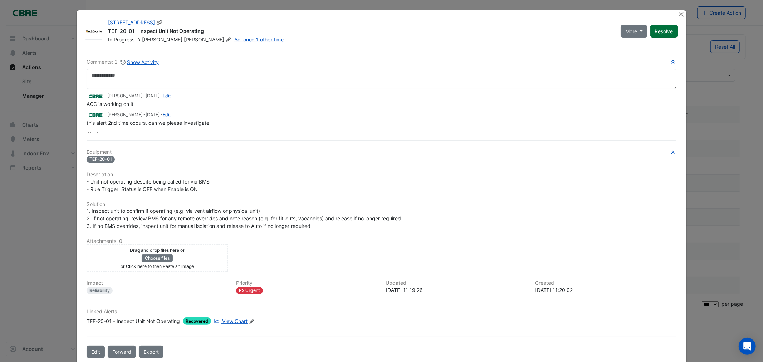
click at [666, 33] on button "Resolve" at bounding box center [664, 31] width 28 height 13
click at [679, 11] on button "Close" at bounding box center [681, 14] width 8 height 8
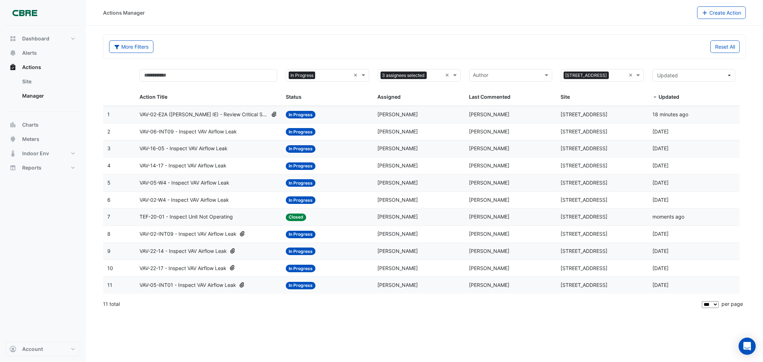
click at [386, 113] on span "[PERSON_NAME]" at bounding box center [398, 114] width 40 height 6
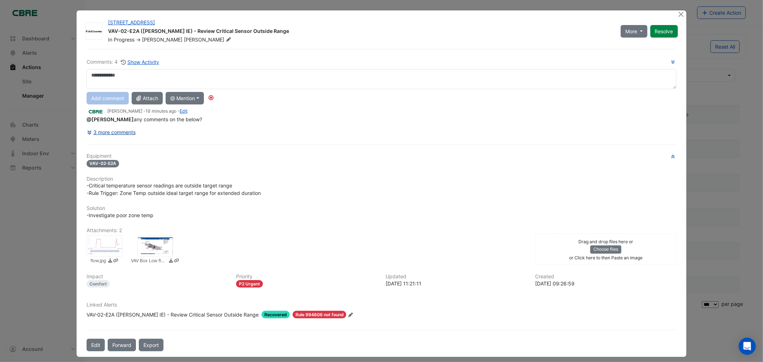
click at [119, 128] on button "3 more comments" at bounding box center [111, 132] width 49 height 13
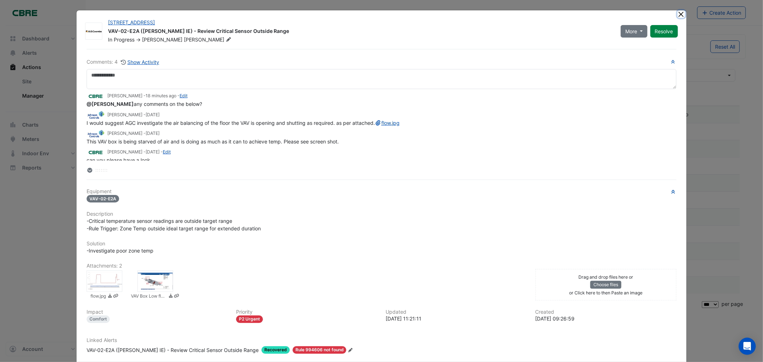
click at [681, 13] on button "Close" at bounding box center [681, 14] width 8 height 8
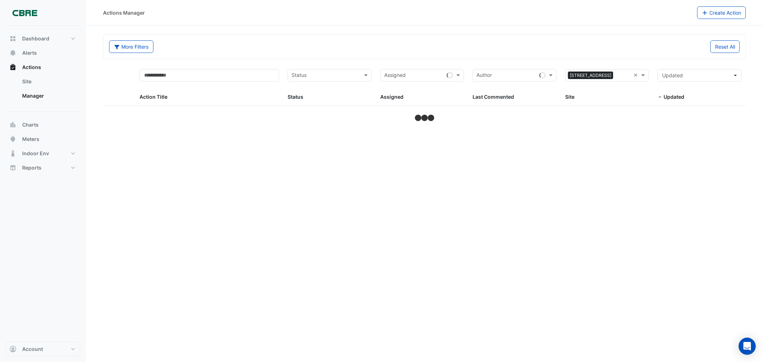
select select "***"
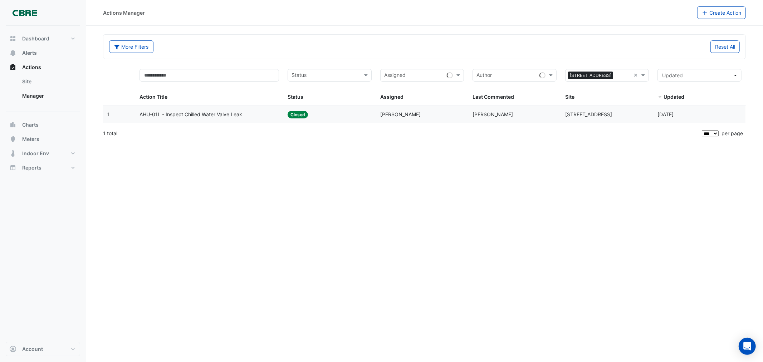
click at [180, 114] on span "AHU-01L - Inspect Chilled Water Valve Leak" at bounding box center [190, 114] width 103 height 8
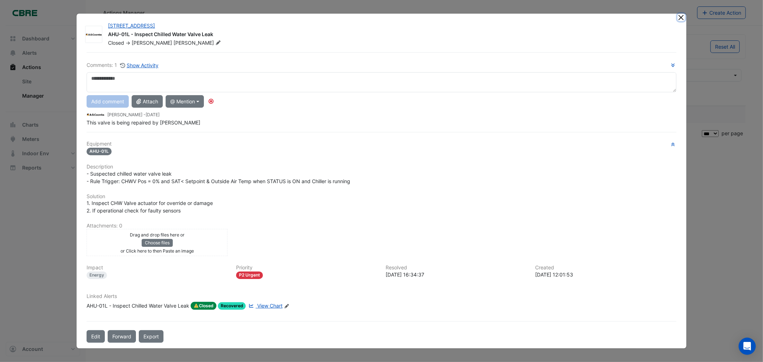
click at [683, 16] on button "Close" at bounding box center [681, 18] width 8 height 8
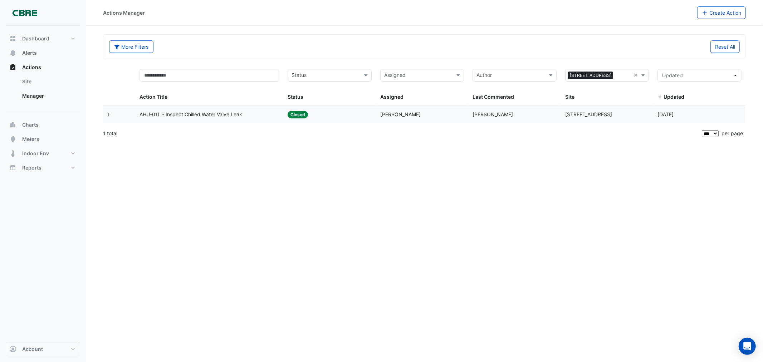
click at [182, 113] on span "AHU-01L - Inspect Chilled Water Valve Leak" at bounding box center [190, 114] width 103 height 8
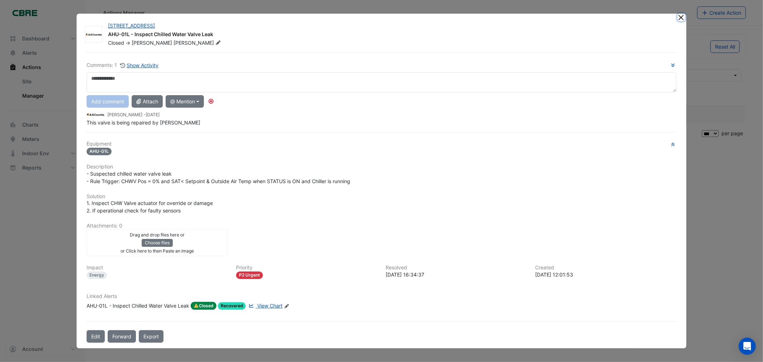
click at [680, 19] on button "Close" at bounding box center [681, 18] width 8 height 8
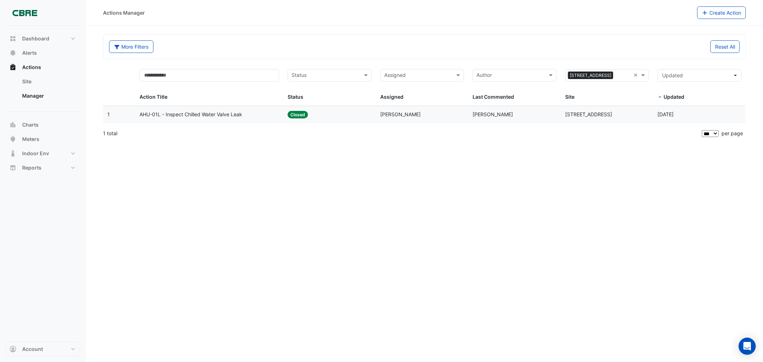
click at [322, 73] on input "text" at bounding box center [325, 76] width 68 height 8
click at [302, 90] on span "New" at bounding box center [298, 91] width 11 height 6
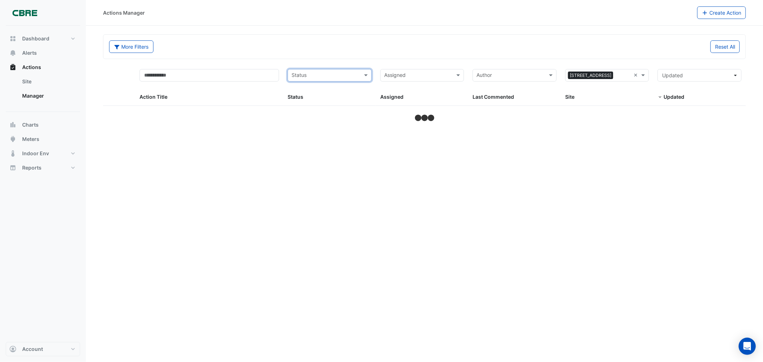
click at [322, 77] on input "text" at bounding box center [325, 76] width 68 height 8
click at [309, 99] on span "In Progress" at bounding box center [306, 101] width 26 height 6
click at [339, 112] on div "Action Title × In Progress × Status Assigned Assigned Author Last Commented × 5…" at bounding box center [424, 102] width 642 height 75
select select "***"
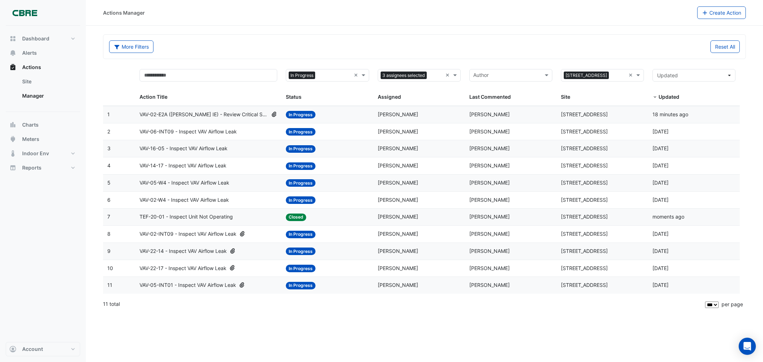
select select "***"
click at [216, 270] on span "VAV-22-17 - Inspect VAV Airflow Leak" at bounding box center [182, 268] width 87 height 8
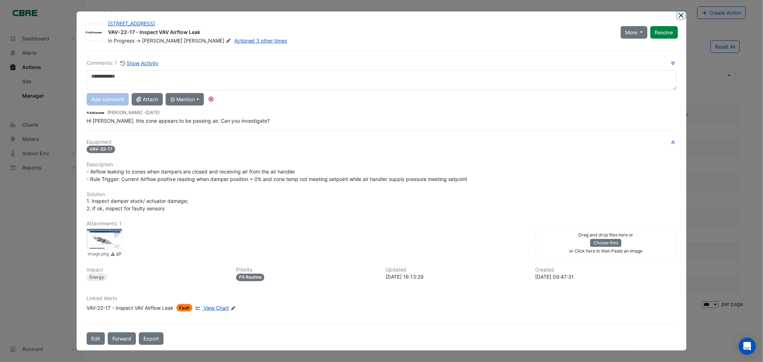
click at [679, 15] on button "Close" at bounding box center [681, 15] width 8 height 8
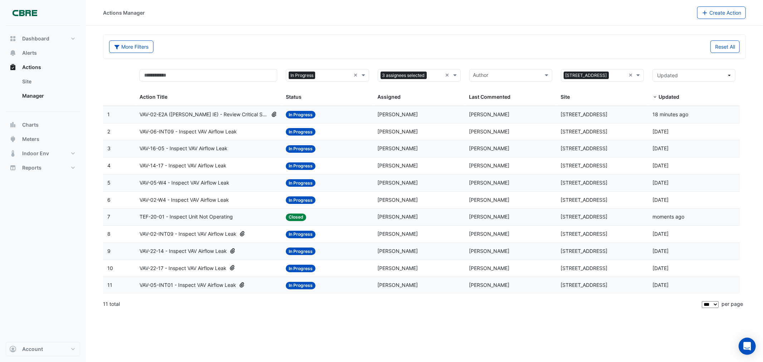
click at [160, 165] on span "VAV-14-17 - Inspect VAV Airflow Leak" at bounding box center [182, 166] width 87 height 8
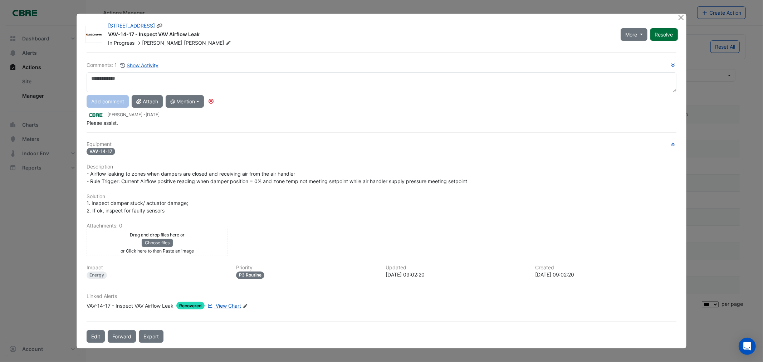
click at [666, 34] on button "Resolve" at bounding box center [664, 34] width 28 height 13
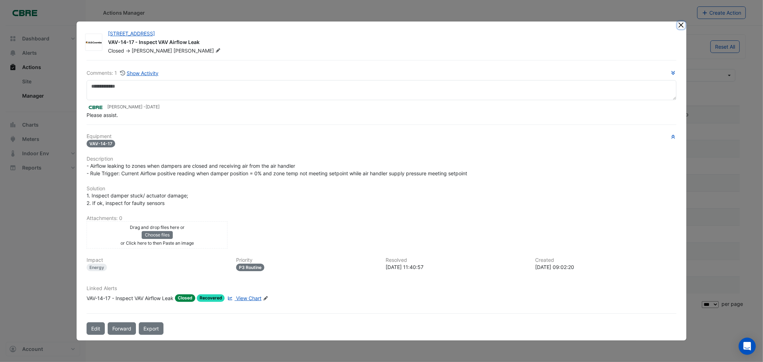
click at [680, 26] on button "Close" at bounding box center [681, 25] width 8 height 8
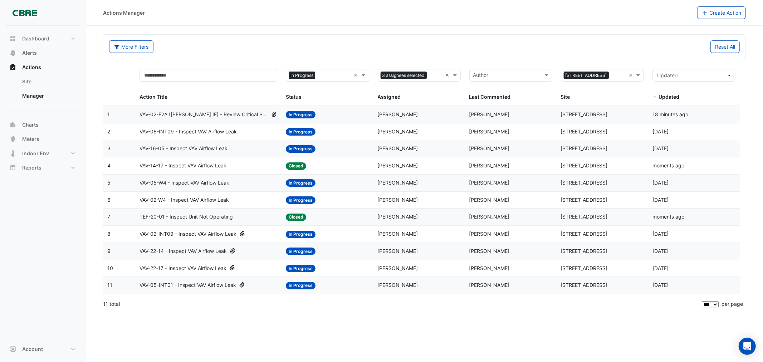
click at [197, 147] on span "VAV-16-05 - Inspect VAV Airflow Leak" at bounding box center [183, 148] width 88 height 8
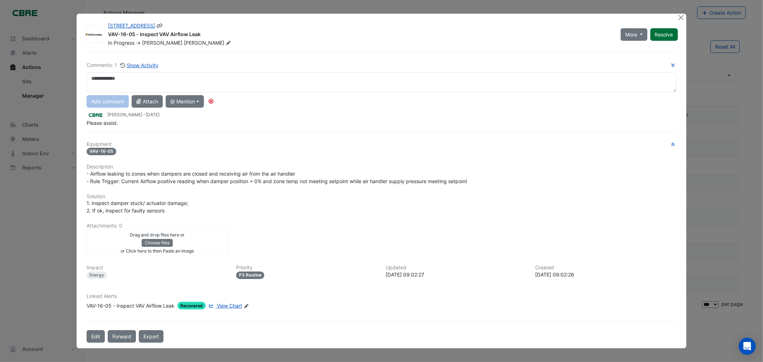
click at [669, 32] on button "Resolve" at bounding box center [664, 34] width 28 height 13
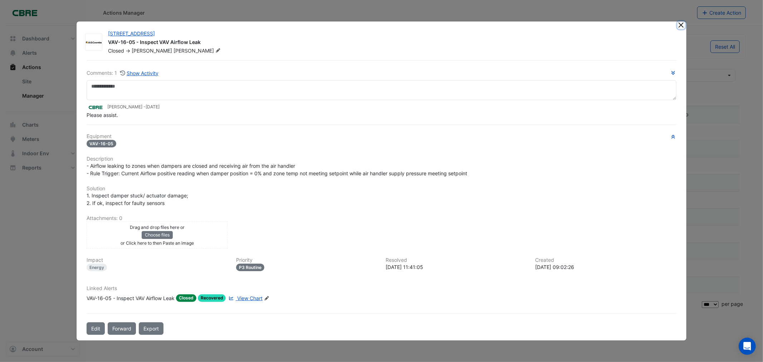
click at [682, 26] on button "Close" at bounding box center [681, 25] width 8 height 8
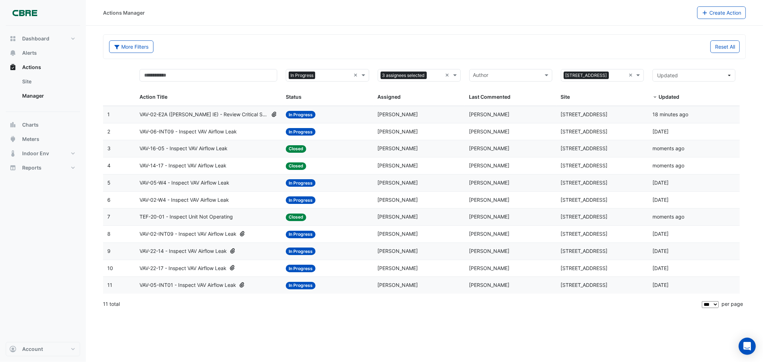
click at [212, 131] on span "VAV-06-INT09 - Inspect VAV Airflow Leak" at bounding box center [187, 132] width 97 height 8
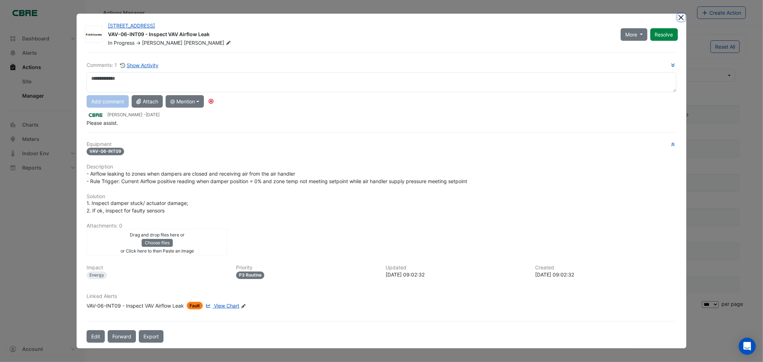
click at [681, 16] on button "Close" at bounding box center [681, 18] width 8 height 8
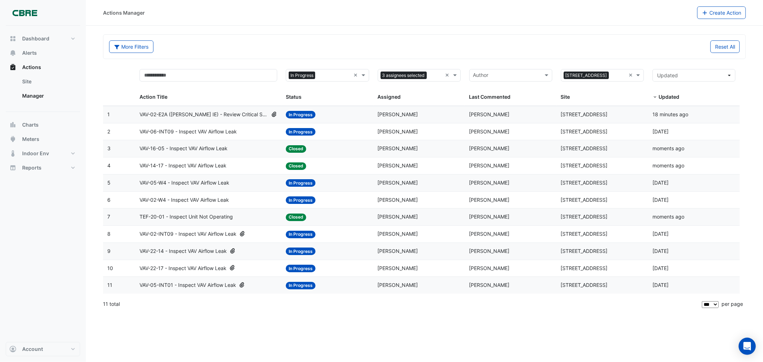
click at [208, 184] on span "VAV-05-W4 - Inspect VAV Airflow Leak" at bounding box center [184, 183] width 90 height 8
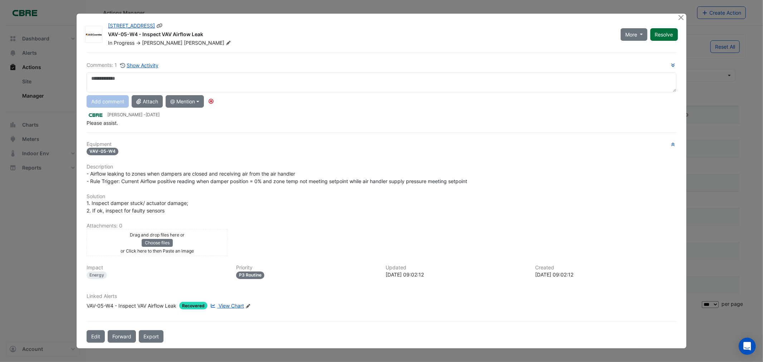
click at [663, 32] on button "Resolve" at bounding box center [664, 34] width 28 height 13
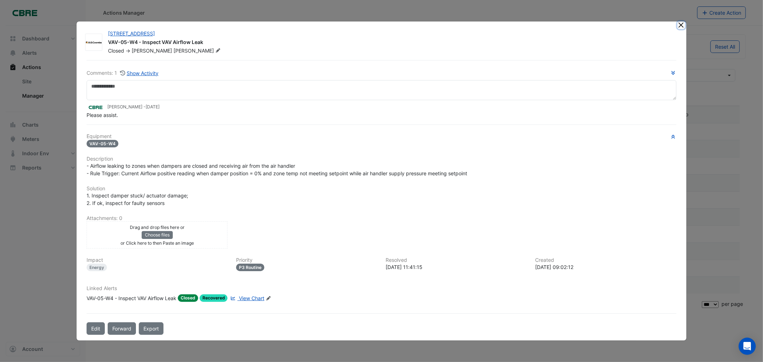
click at [681, 26] on button "Close" at bounding box center [681, 25] width 8 height 8
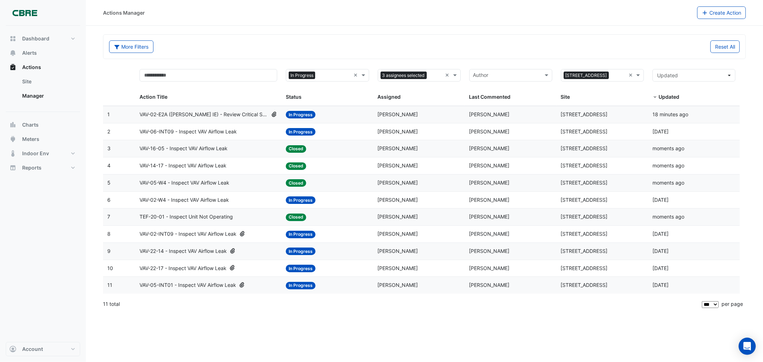
click at [212, 202] on span "VAV-02-W4 - Inspect VAV Airflow Leak" at bounding box center [183, 200] width 89 height 8
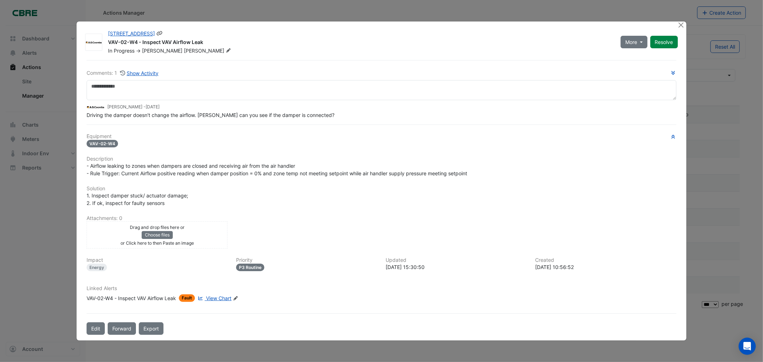
drag, startPoint x: 207, startPoint y: 40, endPoint x: 109, endPoint y: 43, distance: 98.7
click at [109, 43] on div "VAV-02-W4 - Inspect VAV Airflow Leak" at bounding box center [360, 43] width 504 height 9
copy div "VAV-02-W4 - Inspect VAV Airflow Leak"
drag, startPoint x: 679, startPoint y: 27, endPoint x: 668, endPoint y: 32, distance: 12.5
click at [679, 27] on button "Close" at bounding box center [681, 25] width 8 height 8
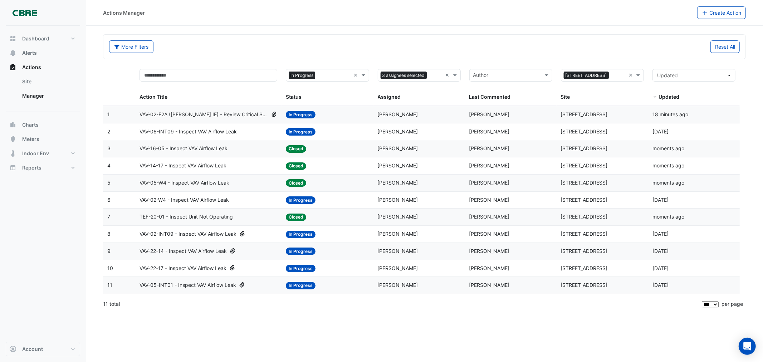
click at [196, 288] on span "VAV-05-INT01 - Inspect VAV Airflow Leak" at bounding box center [187, 285] width 97 height 8
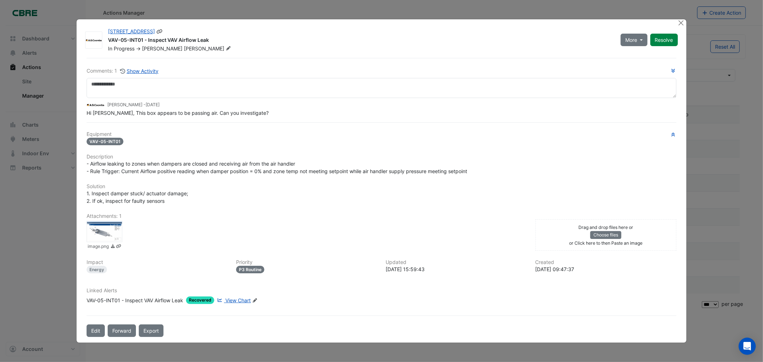
drag, startPoint x: 212, startPoint y: 30, endPoint x: 107, endPoint y: 38, distance: 105.8
click at [107, 38] on div "570 Bourke Street VAV-05-INT01 - Inspect VAV Airflow Leak In Progress -> Darren…" at bounding box center [360, 40] width 512 height 24
copy div "VAV-05-INT01 - Inspect VAV Airflow Leak"
click at [679, 23] on button "Close" at bounding box center [681, 23] width 8 height 8
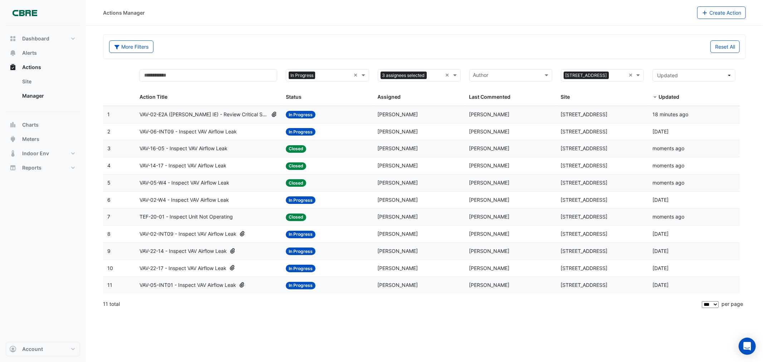
click at [201, 254] on span "VAV-22-14 - Inspect VAV Airflow Leak" at bounding box center [182, 251] width 87 height 8
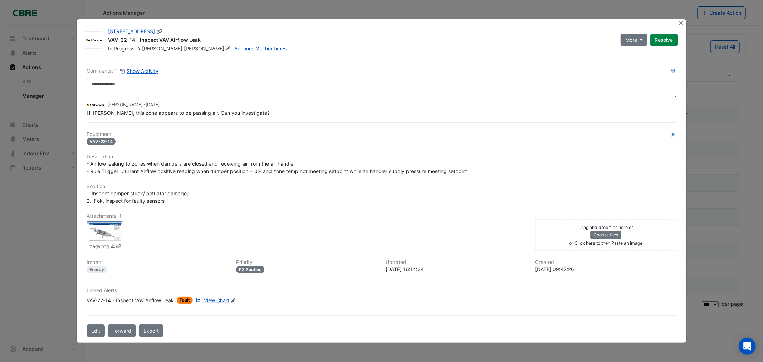
drag, startPoint x: 202, startPoint y: 31, endPoint x: 108, endPoint y: 41, distance: 94.5
click at [108, 41] on div "VAV-22-14 - Inspect VAV Airflow Leak" at bounding box center [360, 40] width 504 height 9
copy div "VAV-22-14 - Inspect VAV Airflow Leak"
click at [680, 21] on button "Close" at bounding box center [681, 23] width 8 height 8
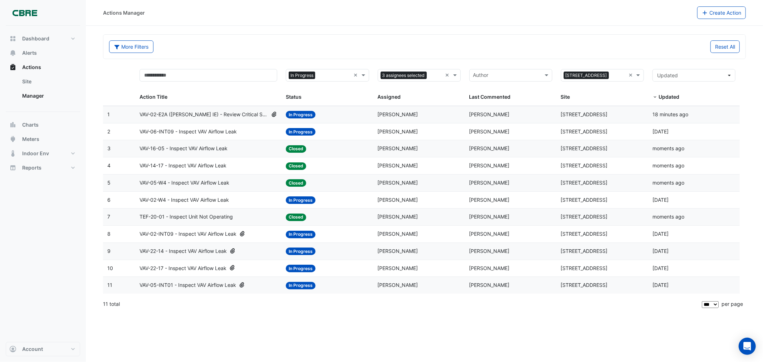
click at [184, 270] on span "VAV-22-17 - Inspect VAV Airflow Leak" at bounding box center [182, 268] width 87 height 8
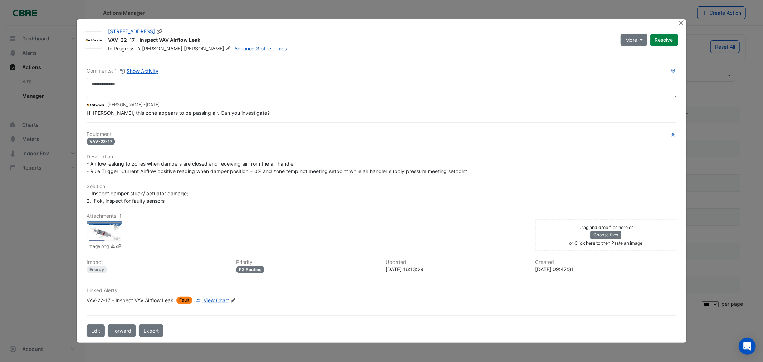
drag, startPoint x: 181, startPoint y: 30, endPoint x: 107, endPoint y: 38, distance: 74.1
click at [107, 38] on div "570 Bourke Street VAV-22-17 - Inspect VAV Airflow Leak In Progress -> Darren Ho…" at bounding box center [360, 40] width 512 height 24
copy div "VAV-22-17 - Inspect VAV Airflow Leak"
drag, startPoint x: 681, startPoint y: 25, endPoint x: 675, endPoint y: 30, distance: 7.9
click at [681, 25] on button "Close" at bounding box center [681, 23] width 8 height 8
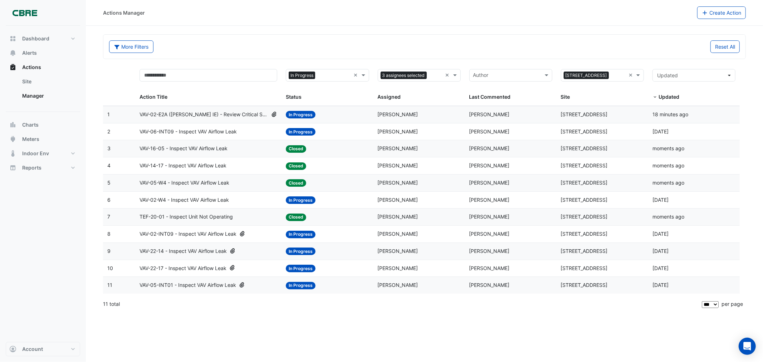
click at [184, 236] on span "VAV-02-INT09 - Inspect VAV Airflow Leak" at bounding box center [187, 234] width 97 height 8
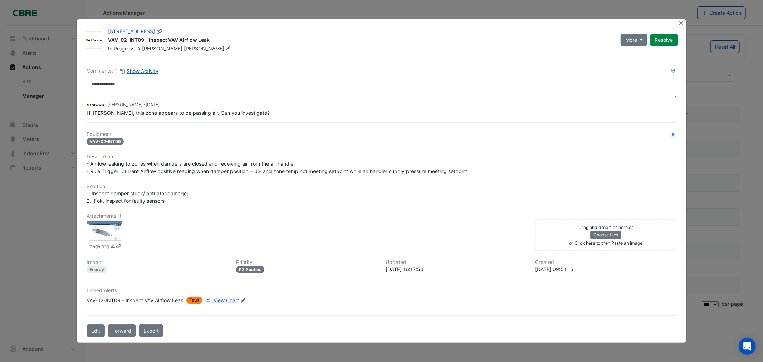
drag, startPoint x: 216, startPoint y: 29, endPoint x: 106, endPoint y: 42, distance: 110.2
click at [106, 42] on div "570 Bourke Street VAV-02-INT09 - Inspect VAV Airflow Leak In Progress -> Darren…" at bounding box center [360, 40] width 512 height 24
copy div "VAV-02-INT09 - Inspect VAV Airflow Leak"
drag, startPoint x: 681, startPoint y: 26, endPoint x: 677, endPoint y: 26, distance: 3.6
click at [681, 26] on button "Close" at bounding box center [681, 23] width 8 height 8
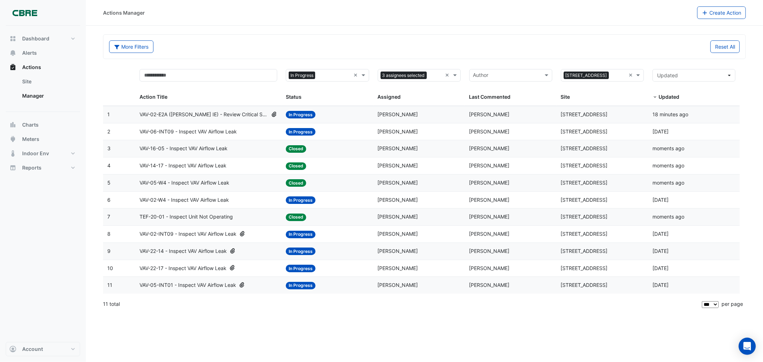
click at [196, 198] on span "VAV-02-W4 - Inspect VAV Airflow Leak" at bounding box center [183, 200] width 89 height 8
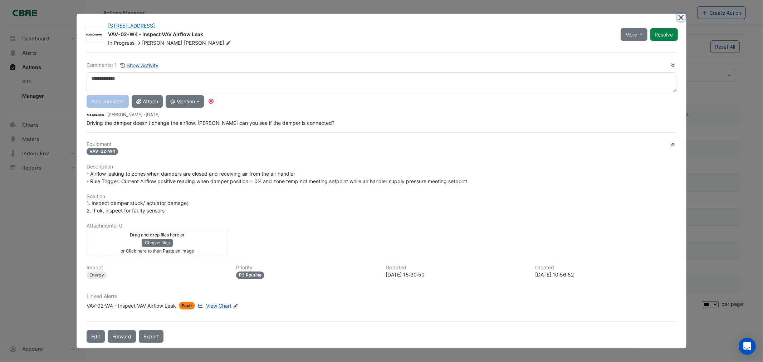
click at [679, 18] on button "Close" at bounding box center [681, 18] width 8 height 8
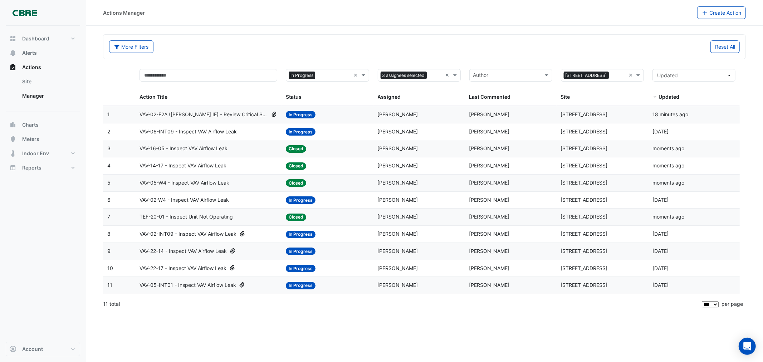
click at [225, 131] on span "VAV-06-INT09 - Inspect VAV Airflow Leak" at bounding box center [187, 132] width 97 height 8
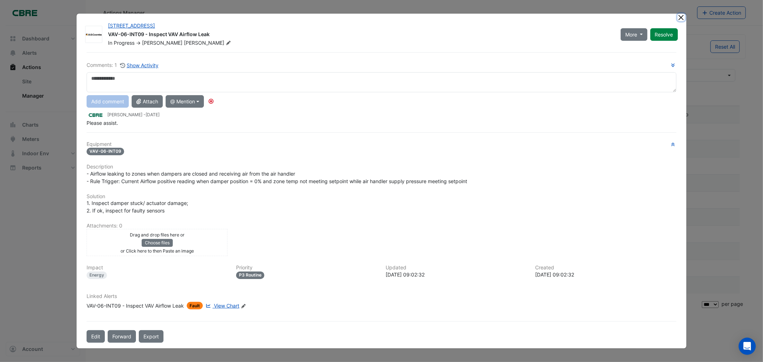
click at [682, 17] on button "Close" at bounding box center [681, 18] width 8 height 8
